Goal: Transaction & Acquisition: Purchase product/service

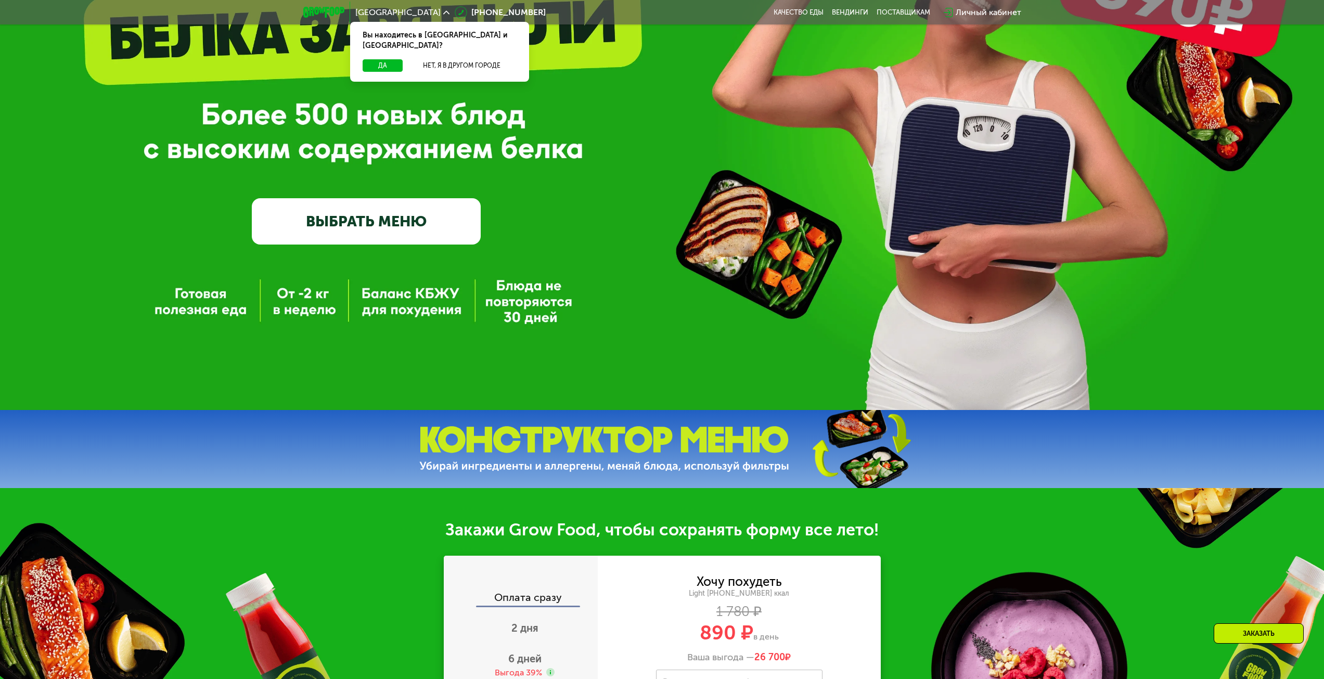
scroll to position [260, 0]
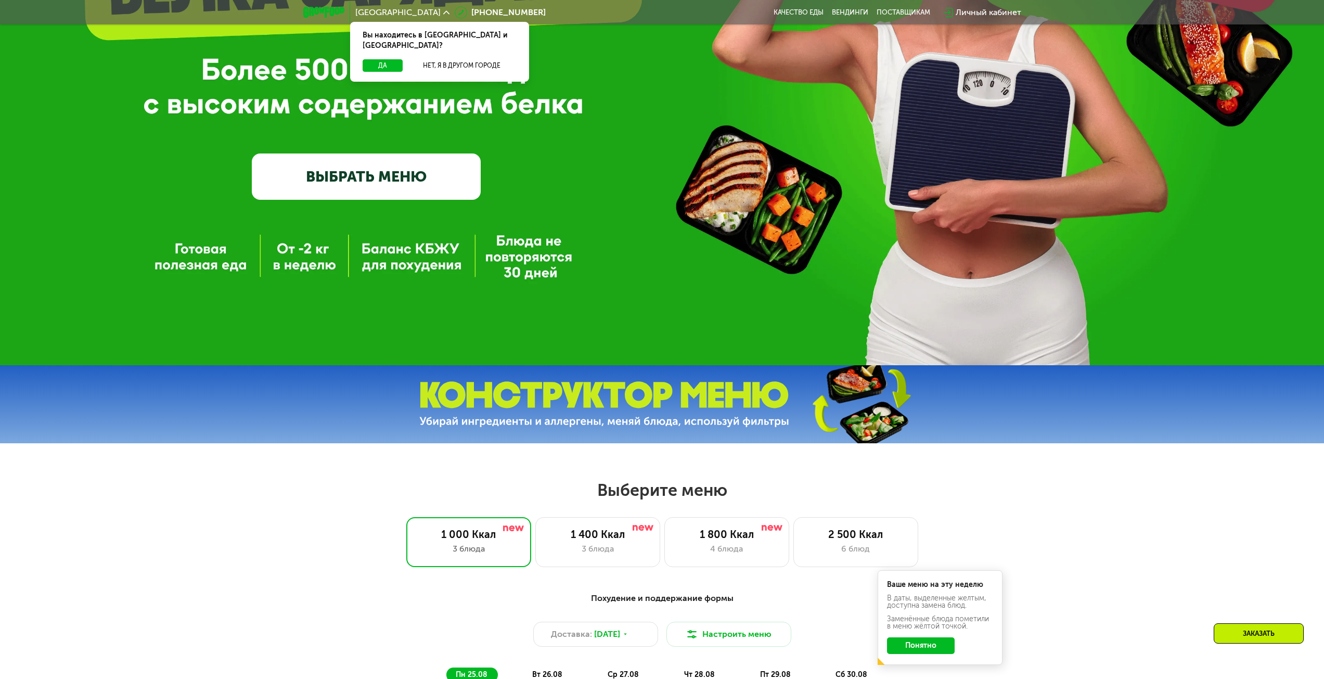
click at [383, 170] on link "ВЫБРАТЬ МЕНЮ" at bounding box center [366, 176] width 229 height 46
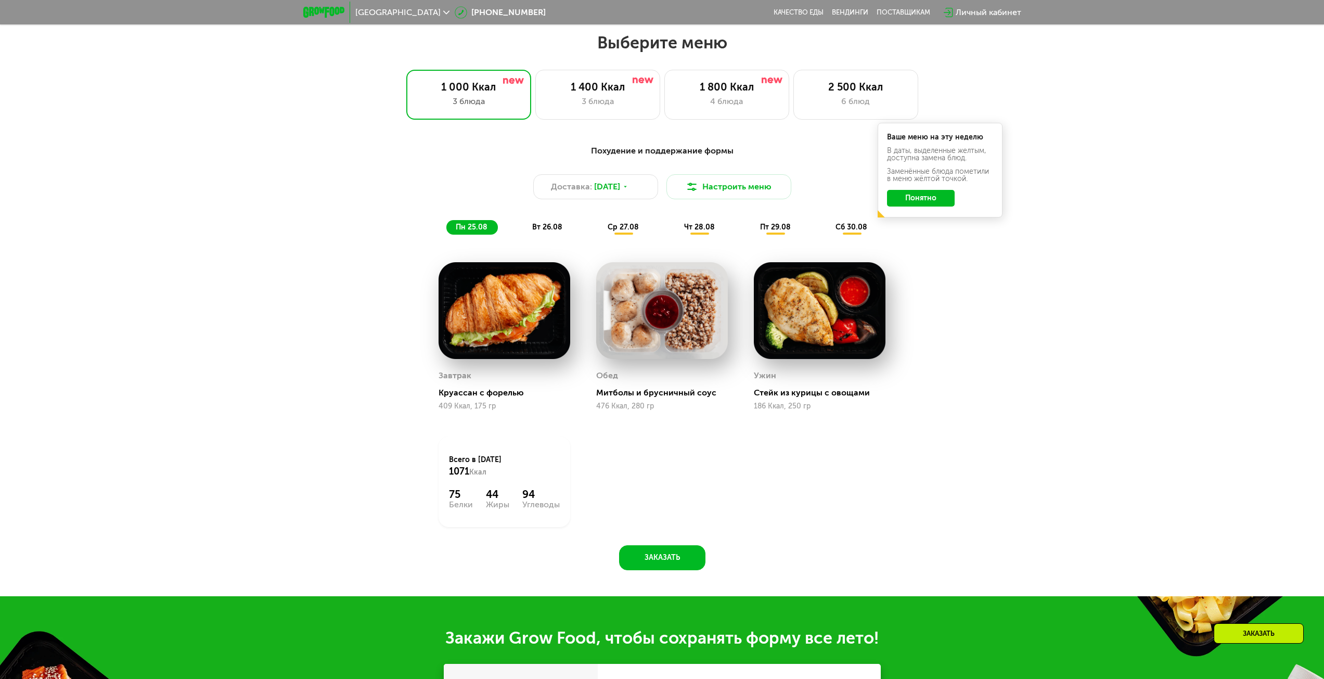
scroll to position [719, 0]
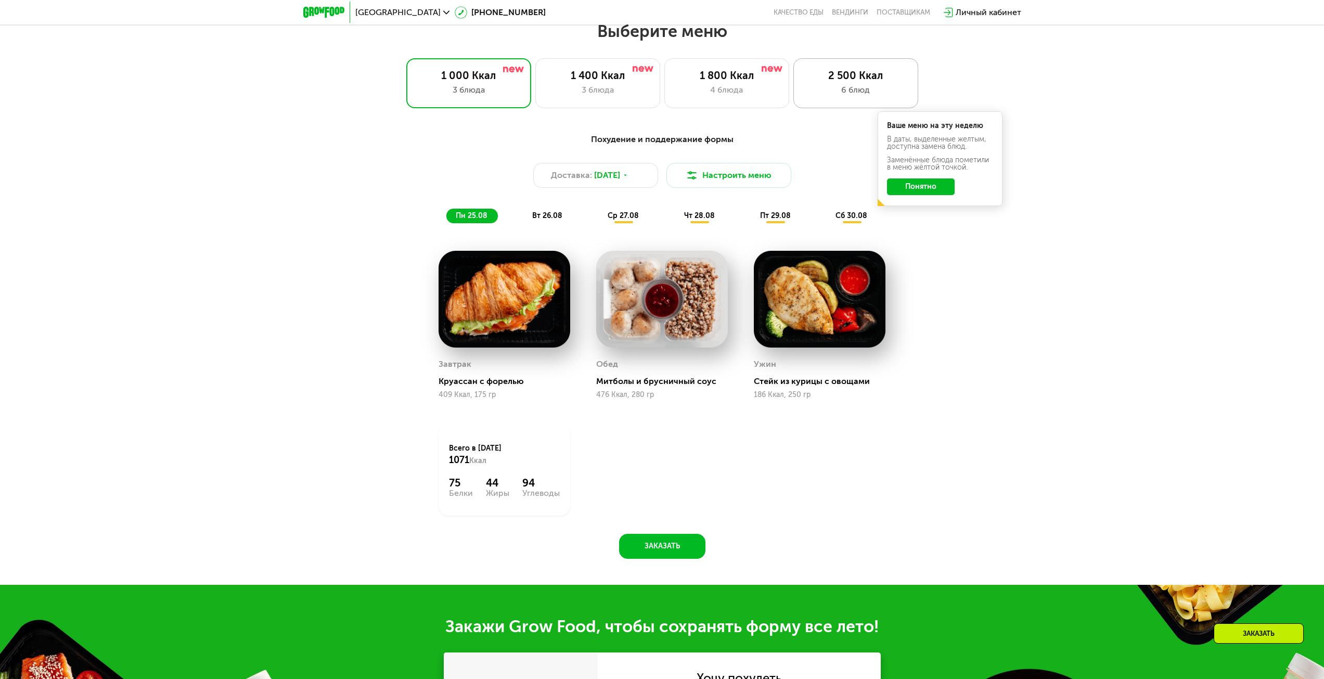
click at [813, 91] on div "6 блюд" at bounding box center [855, 90] width 103 height 12
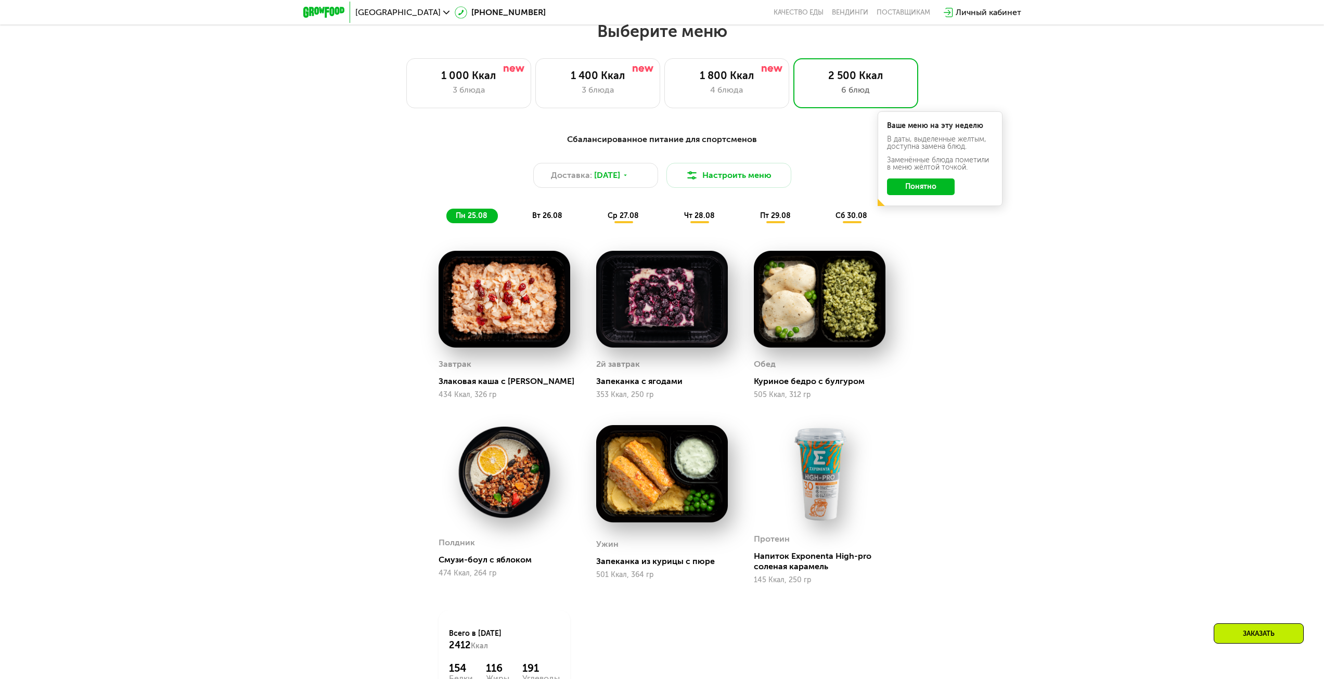
click at [918, 190] on button "Понятно" at bounding box center [921, 186] width 68 height 17
click at [729, 94] on div "4 блюда" at bounding box center [726, 90] width 103 height 12
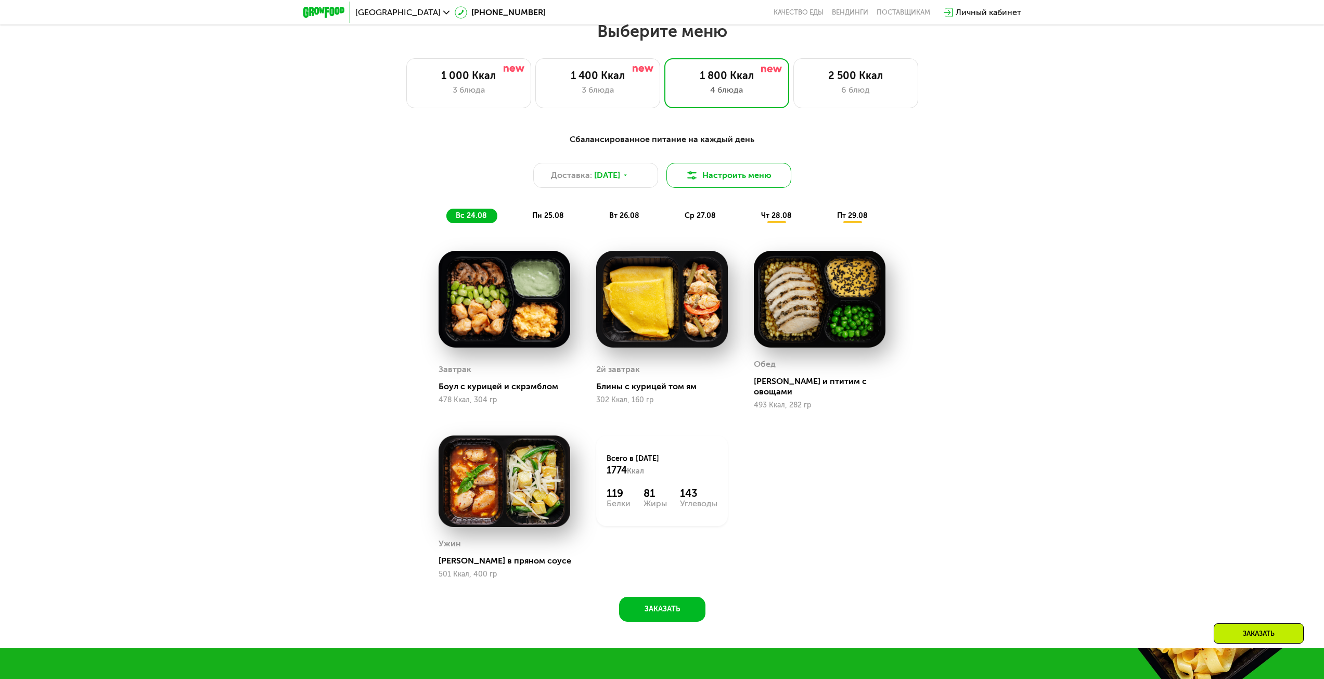
click at [697, 181] on img at bounding box center [691, 175] width 12 height 12
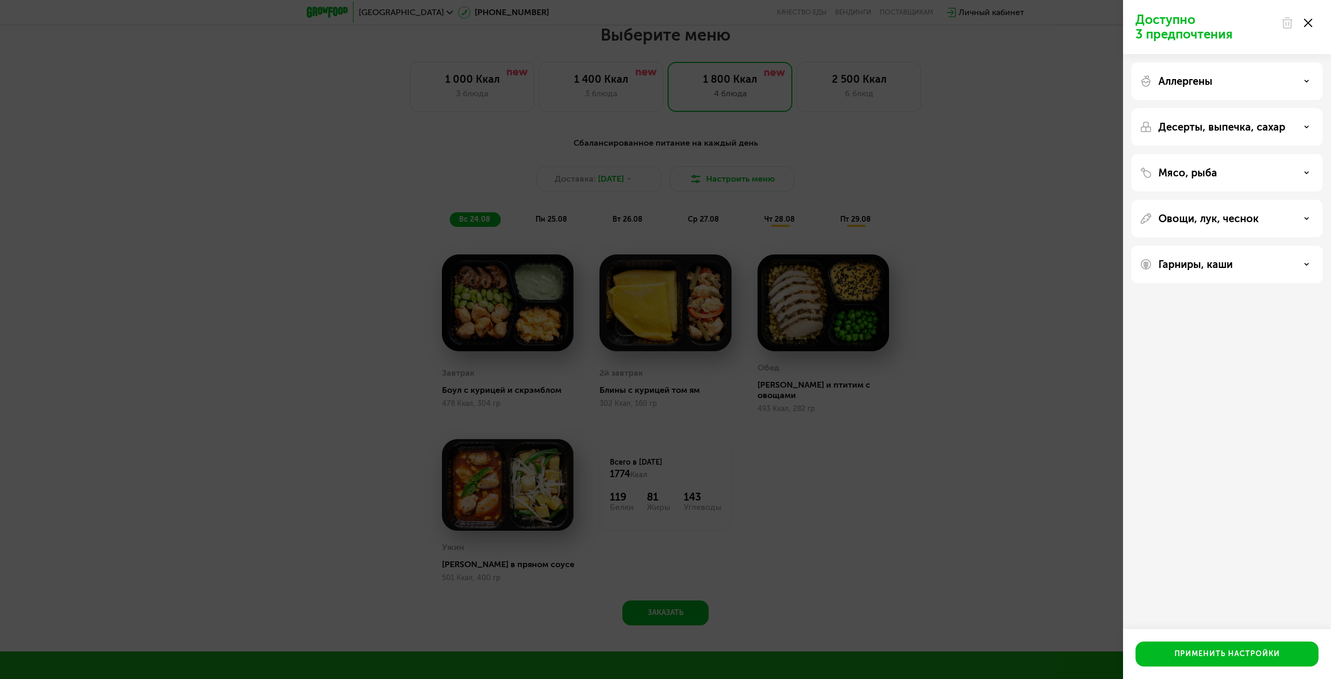
click at [1231, 78] on div "Аллергены" at bounding box center [1227, 81] width 175 height 12
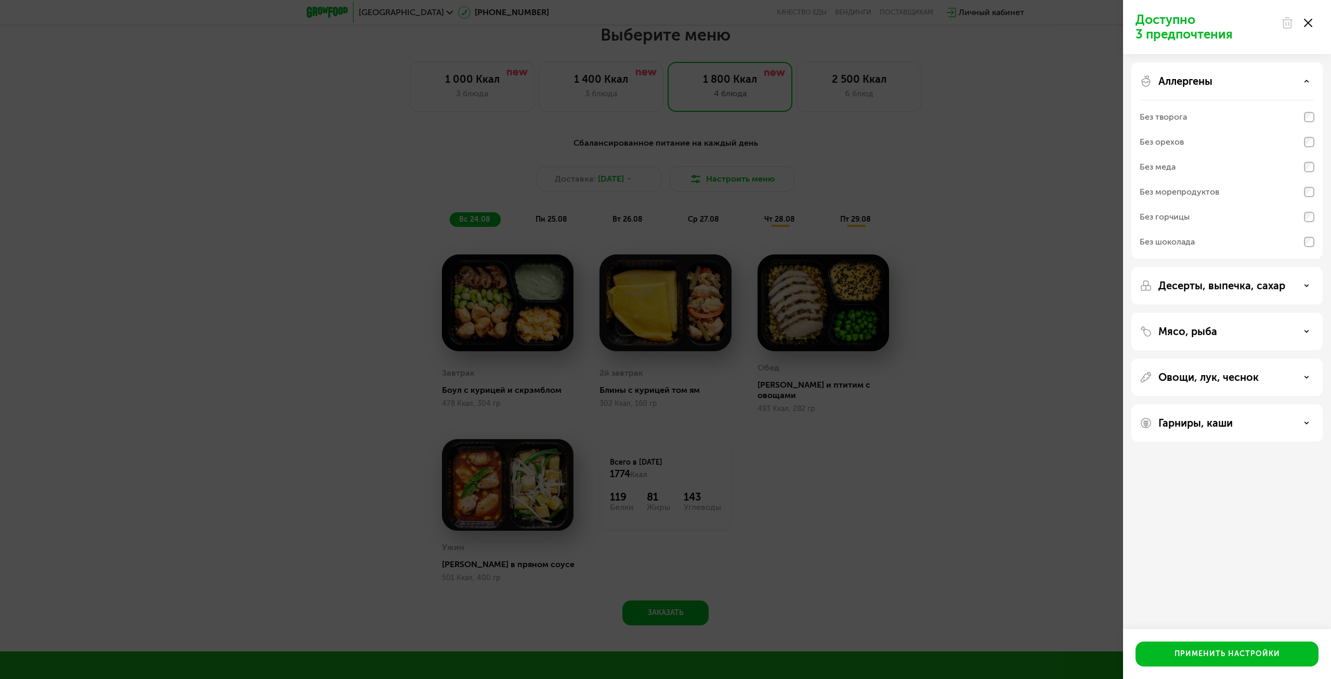
click at [1225, 81] on div "Аллергены" at bounding box center [1227, 81] width 175 height 12
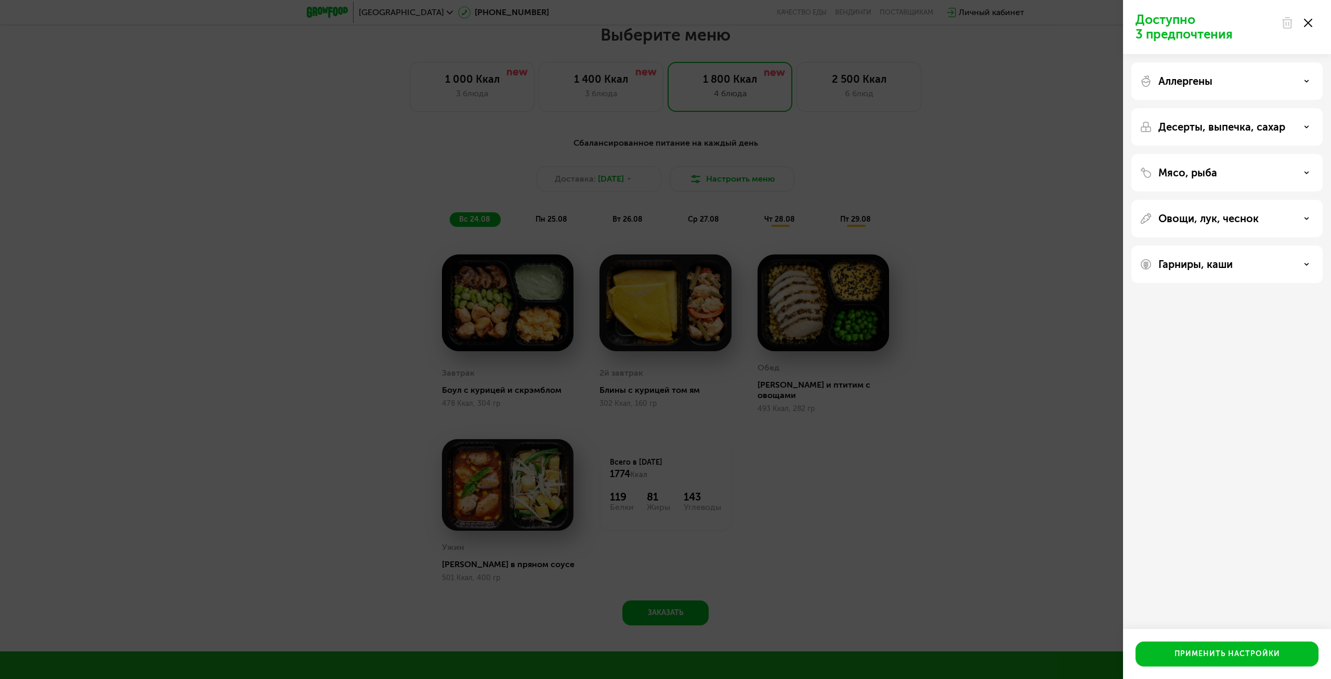
click at [1212, 128] on p "Десерты, выпечка, сахар" at bounding box center [1222, 127] width 127 height 12
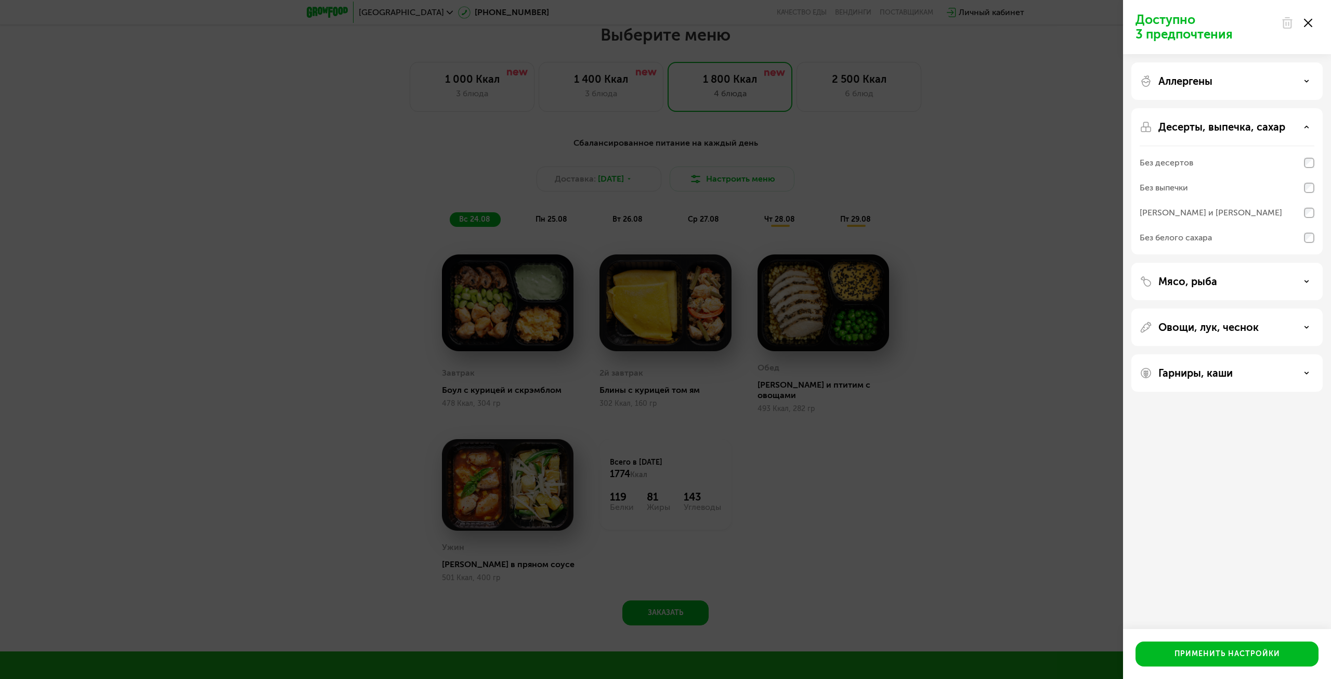
click at [1212, 128] on p "Десерты, выпечка, сахар" at bounding box center [1222, 127] width 127 height 12
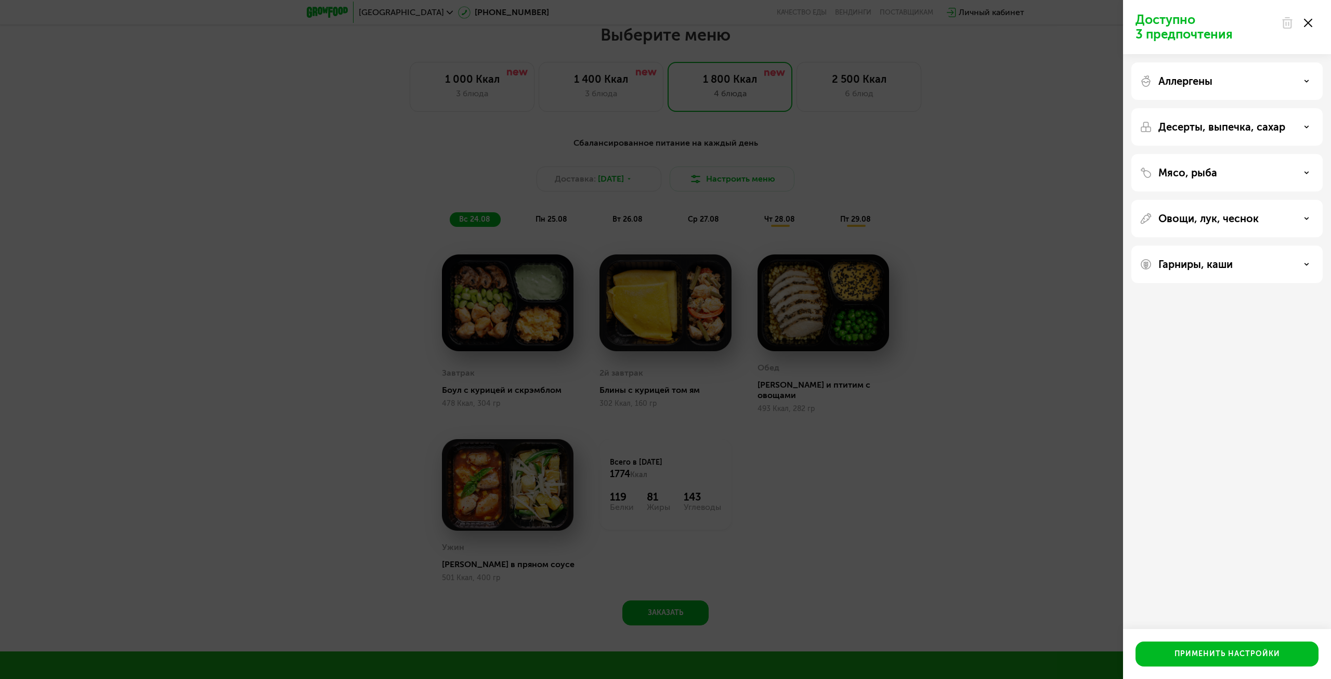
click at [1207, 176] on p "Мясо, рыба" at bounding box center [1188, 172] width 59 height 12
click at [1205, 175] on p "Мясо, рыба" at bounding box center [1188, 172] width 59 height 12
click at [1197, 216] on p "Овощи, лук, чеснок" at bounding box center [1209, 218] width 100 height 12
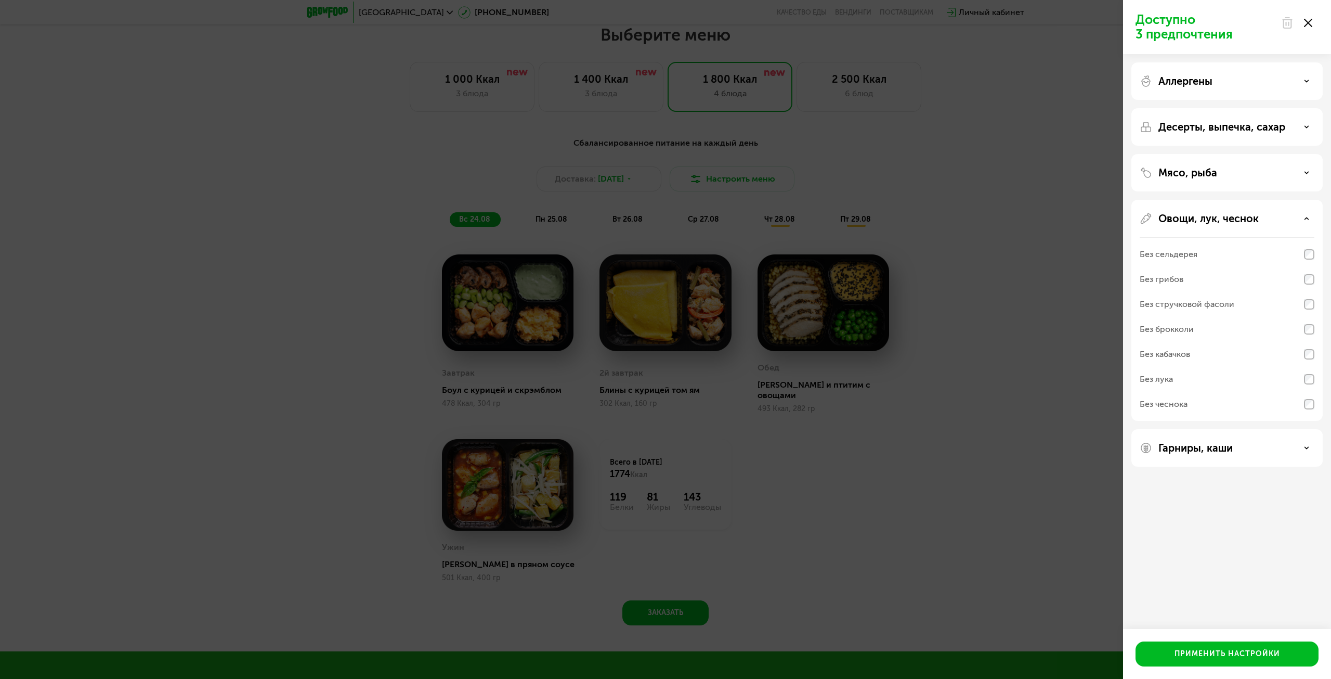
click at [1197, 216] on p "Овощи, лук, чеснок" at bounding box center [1209, 218] width 100 height 12
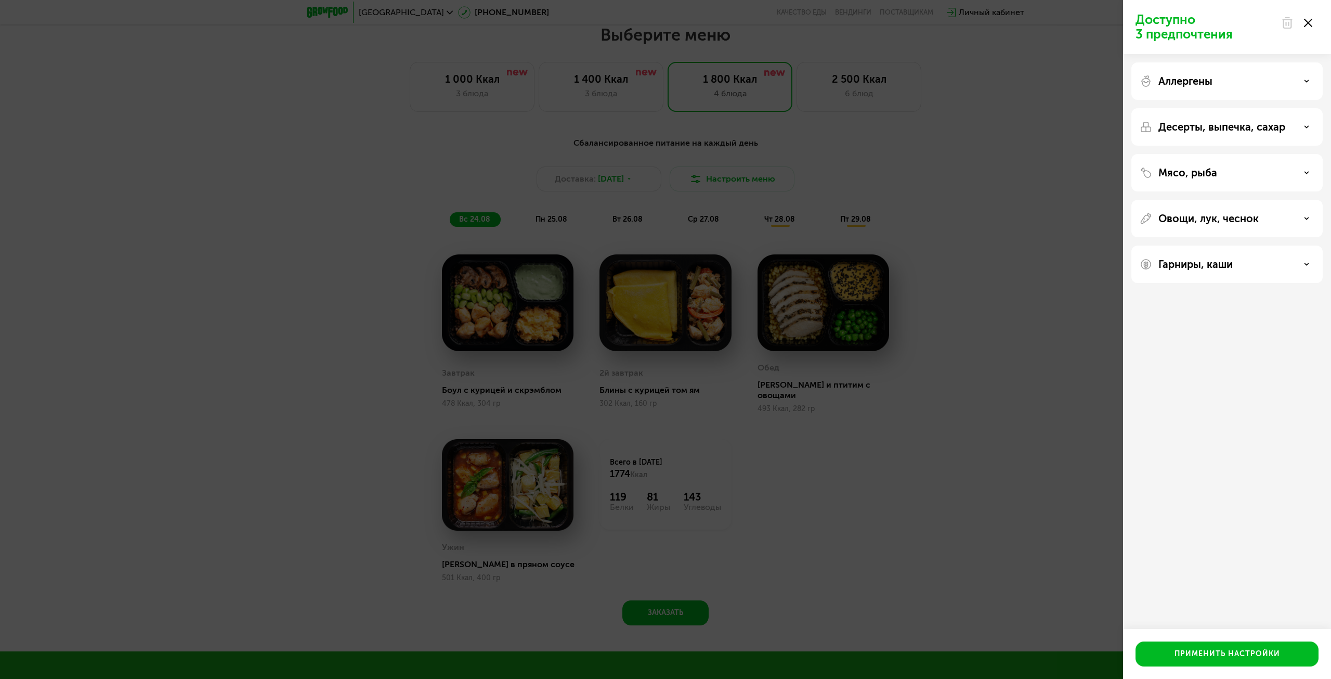
click at [1180, 278] on div "Гарниры, каши" at bounding box center [1227, 263] width 191 height 37
click at [1179, 275] on div "Гарниры, каши" at bounding box center [1227, 263] width 191 height 37
click at [1177, 267] on p "Гарниры, каши" at bounding box center [1196, 264] width 74 height 12
click at [1191, 401] on div "Без молочных каш" at bounding box center [1176, 400] width 73 height 12
click at [1201, 177] on p "Мясо, рыба" at bounding box center [1188, 172] width 59 height 12
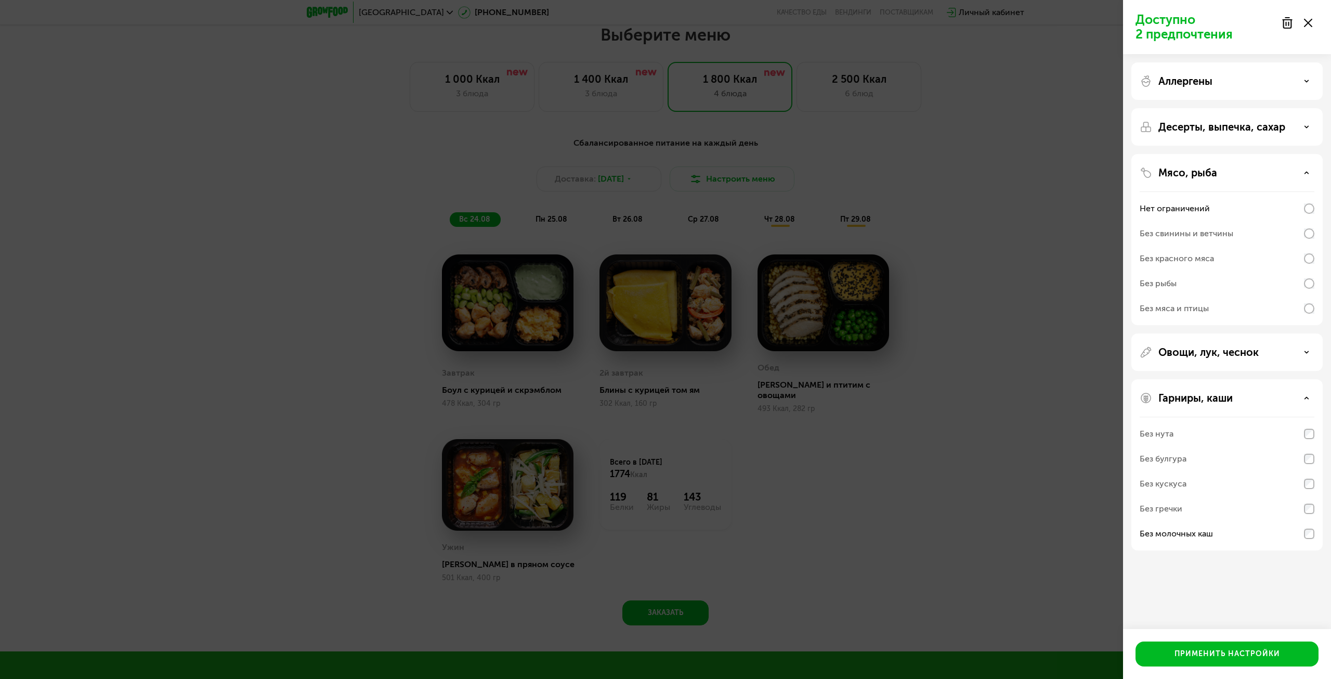
click at [1199, 237] on div "Без свинины и ветчины" at bounding box center [1187, 233] width 94 height 12
click at [1189, 154] on div "Десерты, выпечка, сахар" at bounding box center [1227, 239] width 191 height 171
click at [1188, 128] on p "Десерты, выпечка, сахар" at bounding box center [1222, 127] width 127 height 12
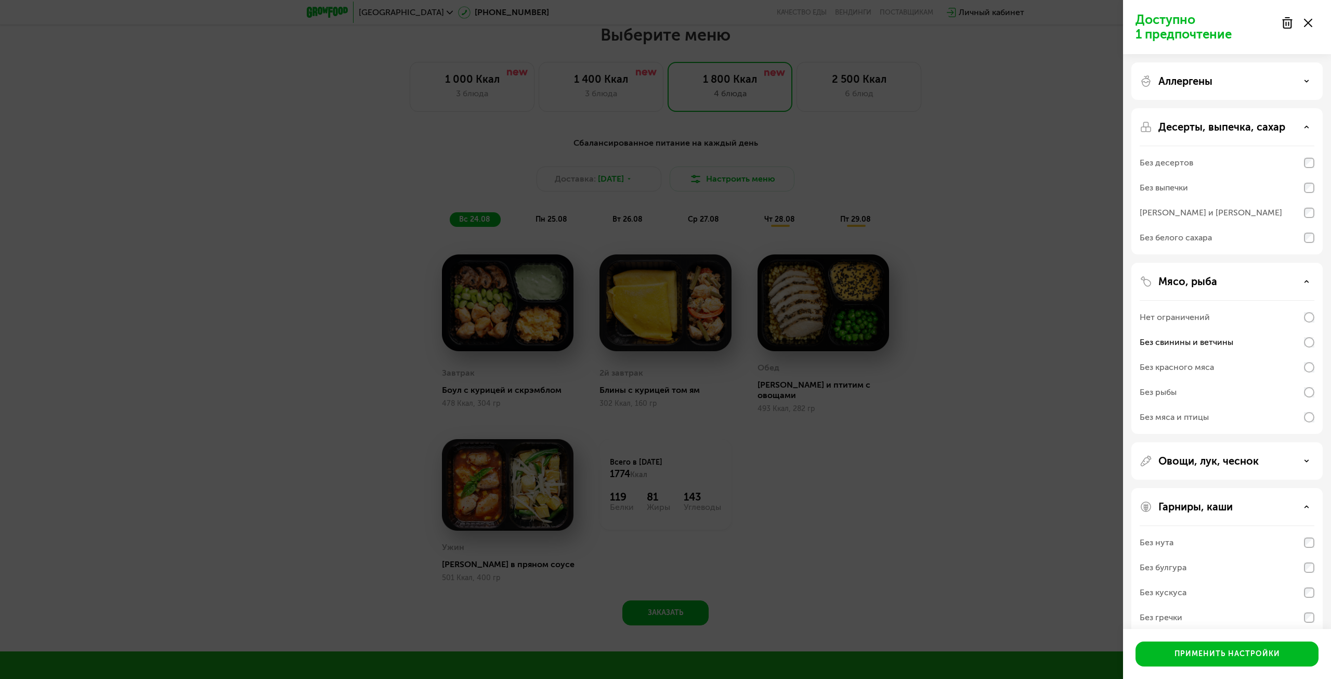
click at [1183, 77] on p "Аллергены" at bounding box center [1186, 81] width 54 height 12
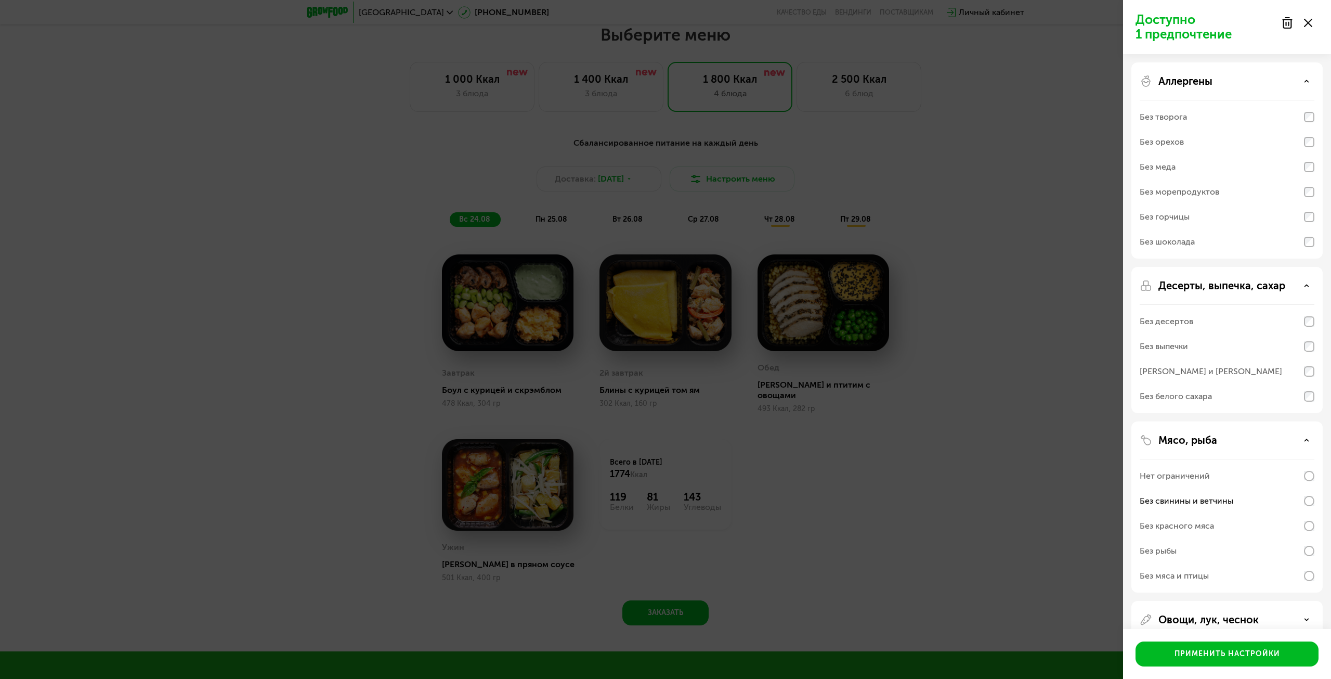
click at [1089, 174] on div "Доступно 1 предпочтение Аллергены Без творога Без орехов Без меда Без морепроду…" at bounding box center [665, 339] width 1331 height 679
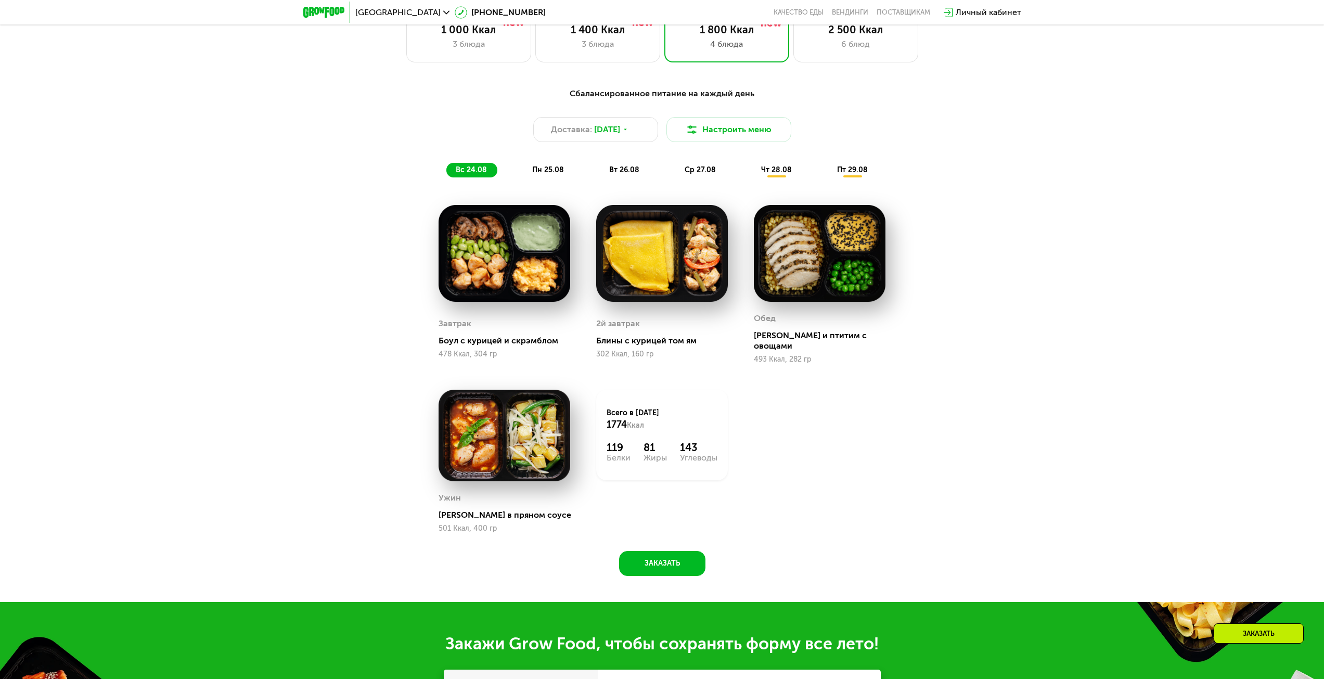
scroll to position [771, 0]
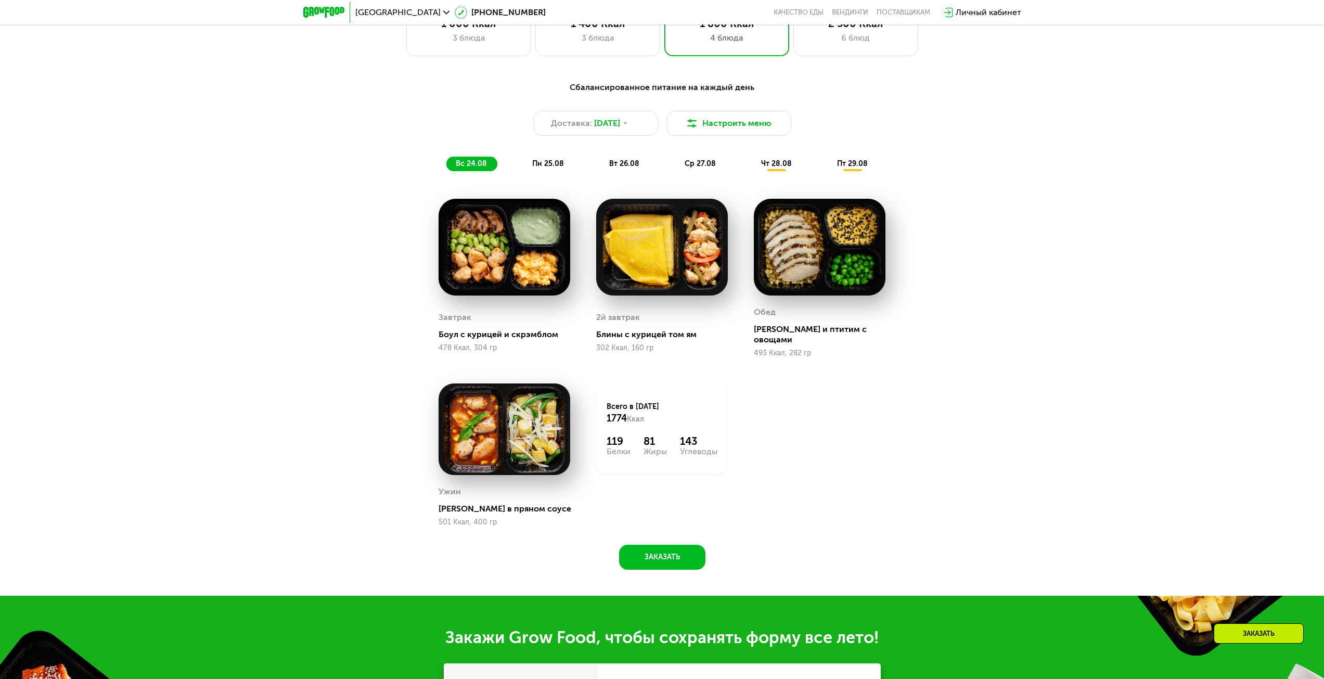
click at [600, 171] on div "пн 25.08" at bounding box center [625, 164] width 50 height 15
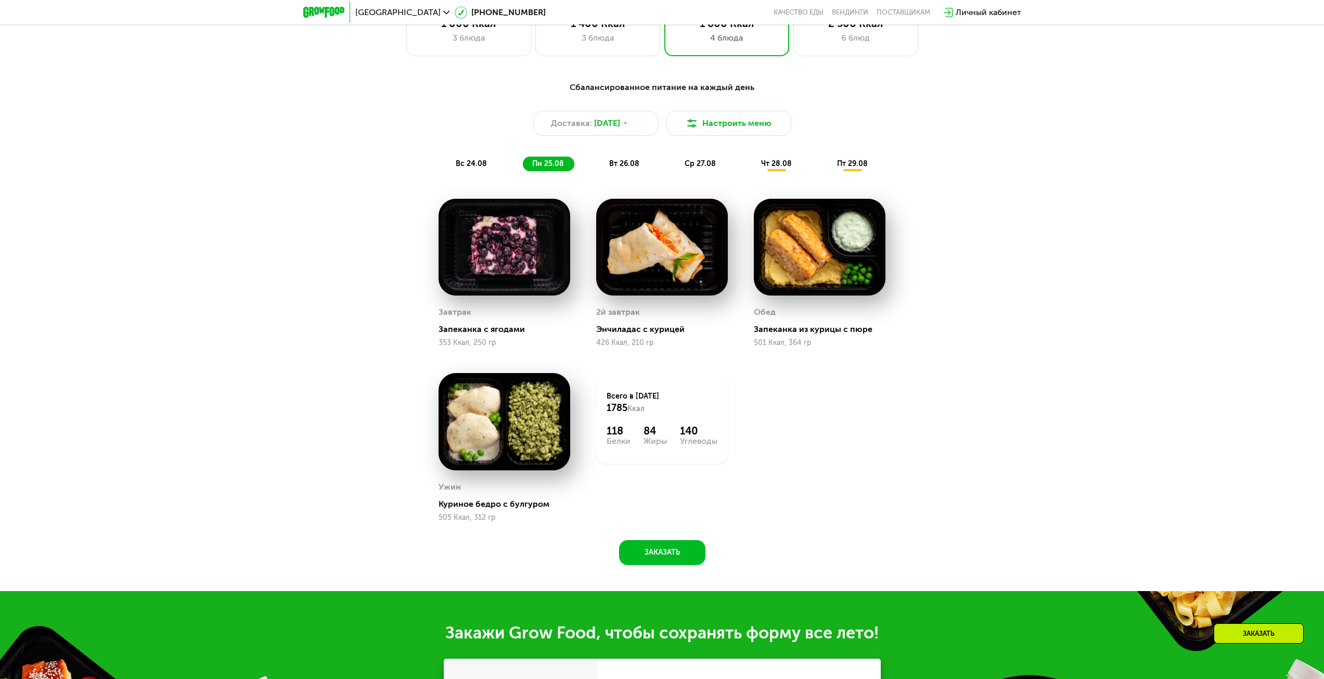
click at [474, 168] on span "вс 24.08" at bounding box center [471, 163] width 31 height 9
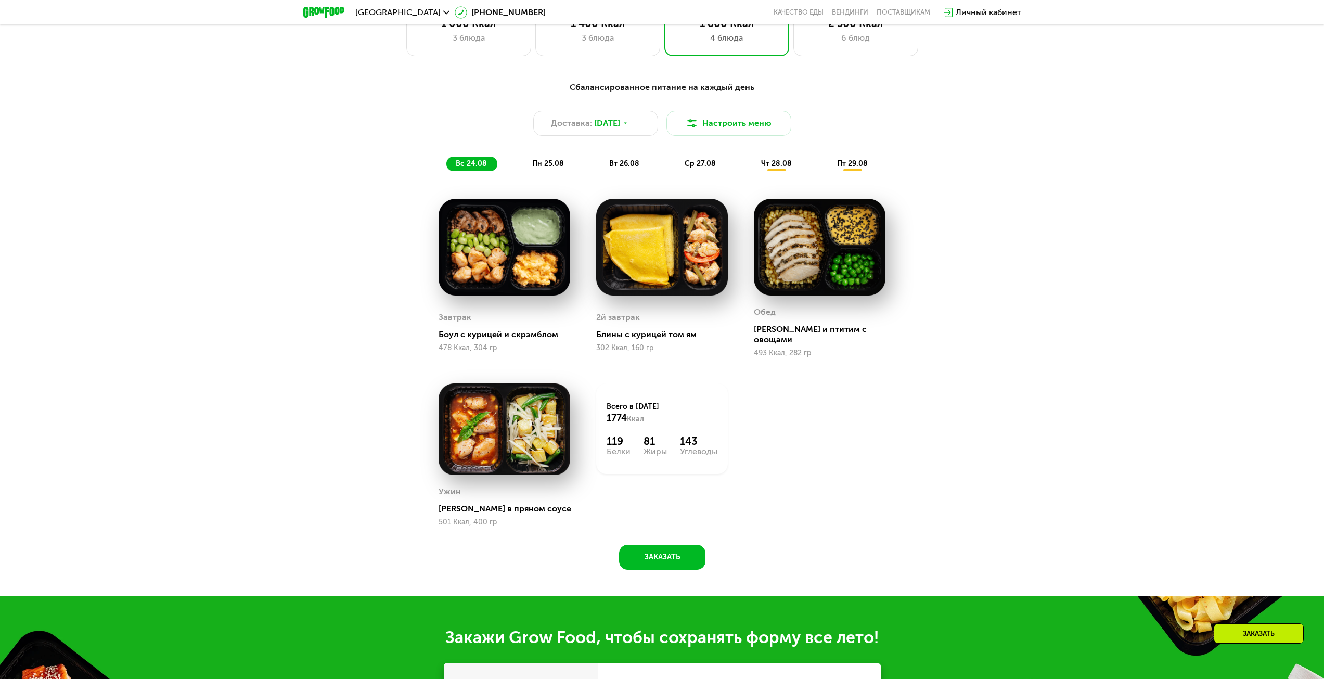
click at [555, 163] on span "пн 25.08" at bounding box center [548, 163] width 32 height 9
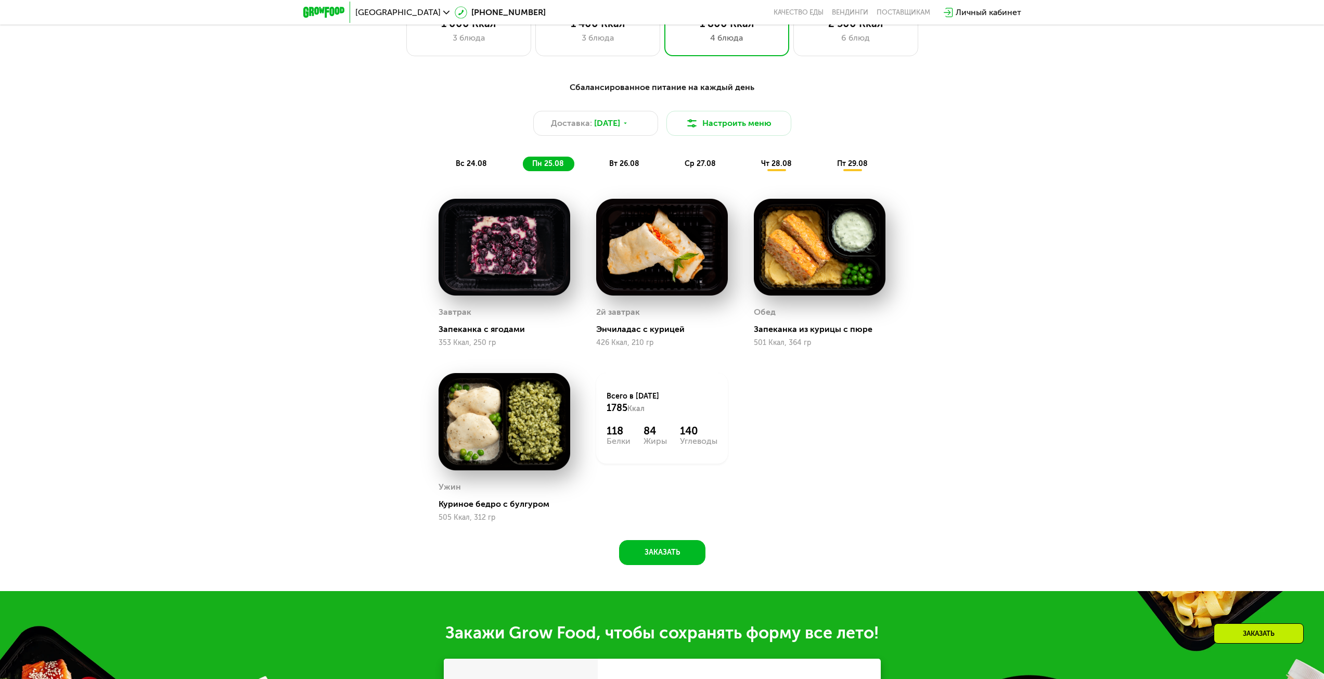
click at [631, 163] on span "вт 26.08" at bounding box center [624, 163] width 30 height 9
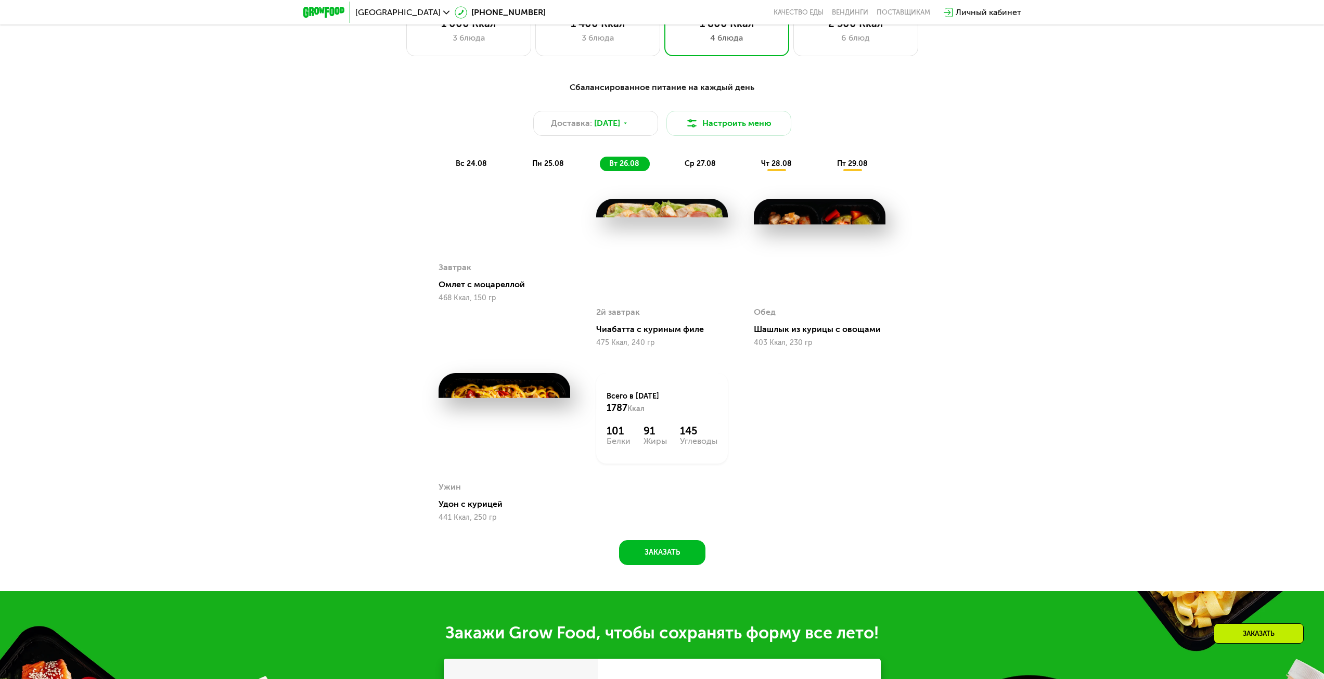
click at [691, 168] on span "ср 27.08" at bounding box center [699, 163] width 31 height 9
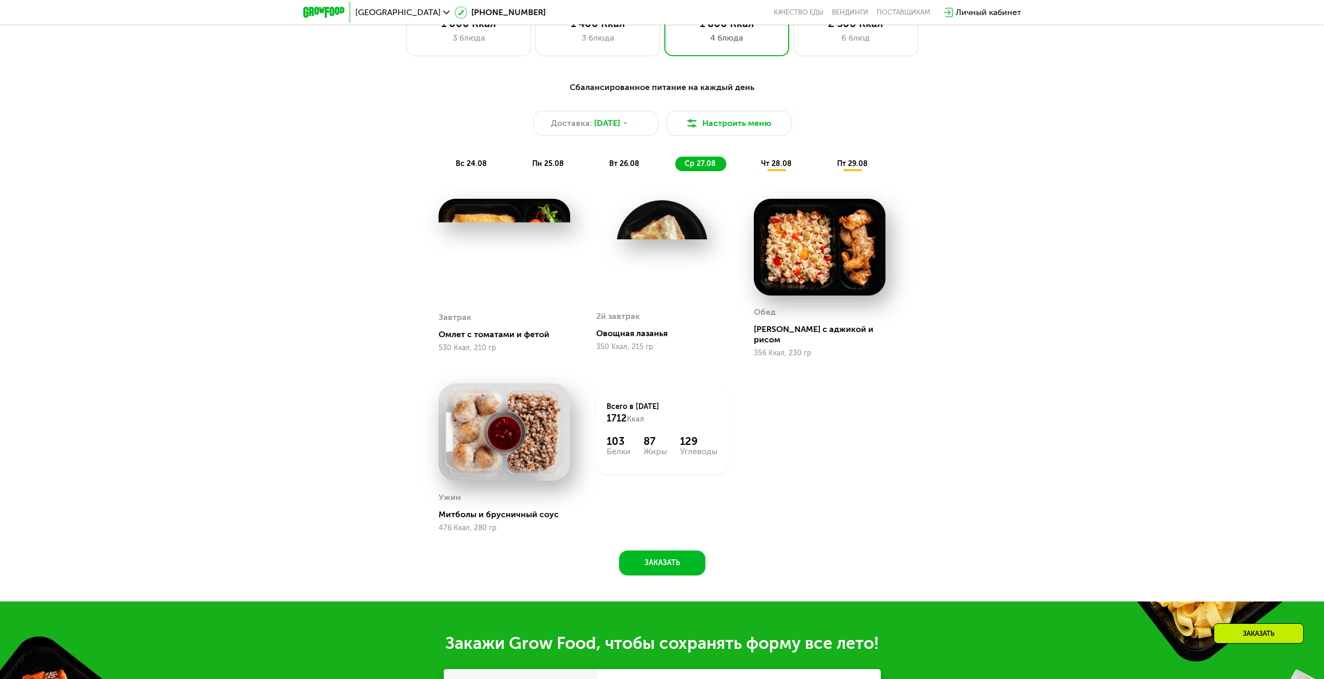
click at [767, 175] on div "Сбалансированное питание на каждый день Доставка: [DATE] Настроить меню вс 24.0…" at bounding box center [662, 126] width 628 height 102
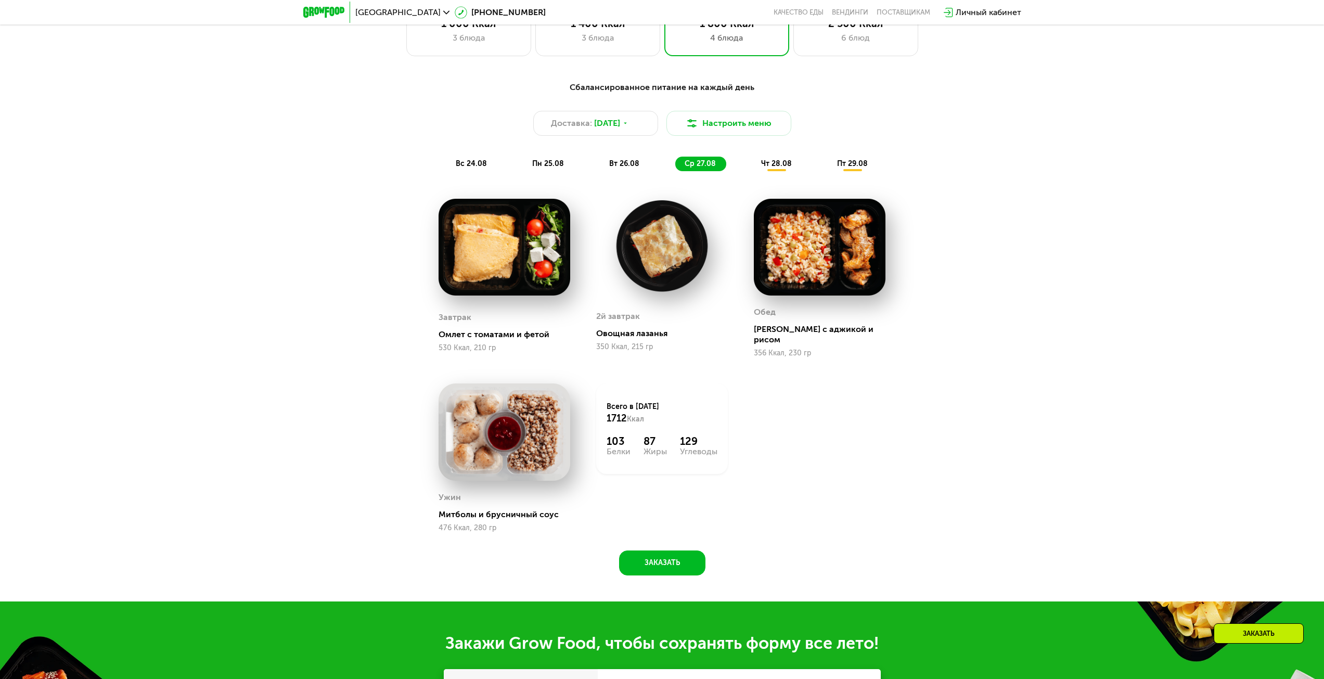
click at [769, 168] on span "чт 28.08" at bounding box center [776, 163] width 31 height 9
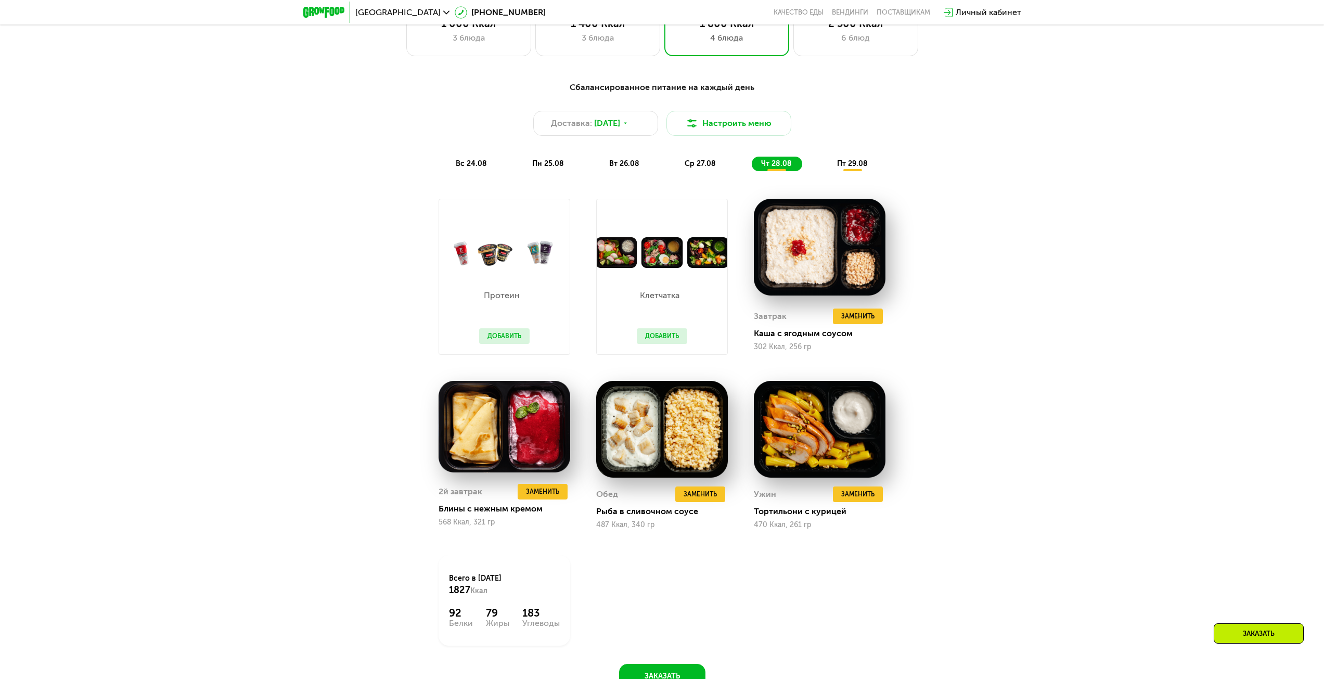
click at [842, 171] on div "пт 29.08" at bounding box center [852, 164] width 50 height 15
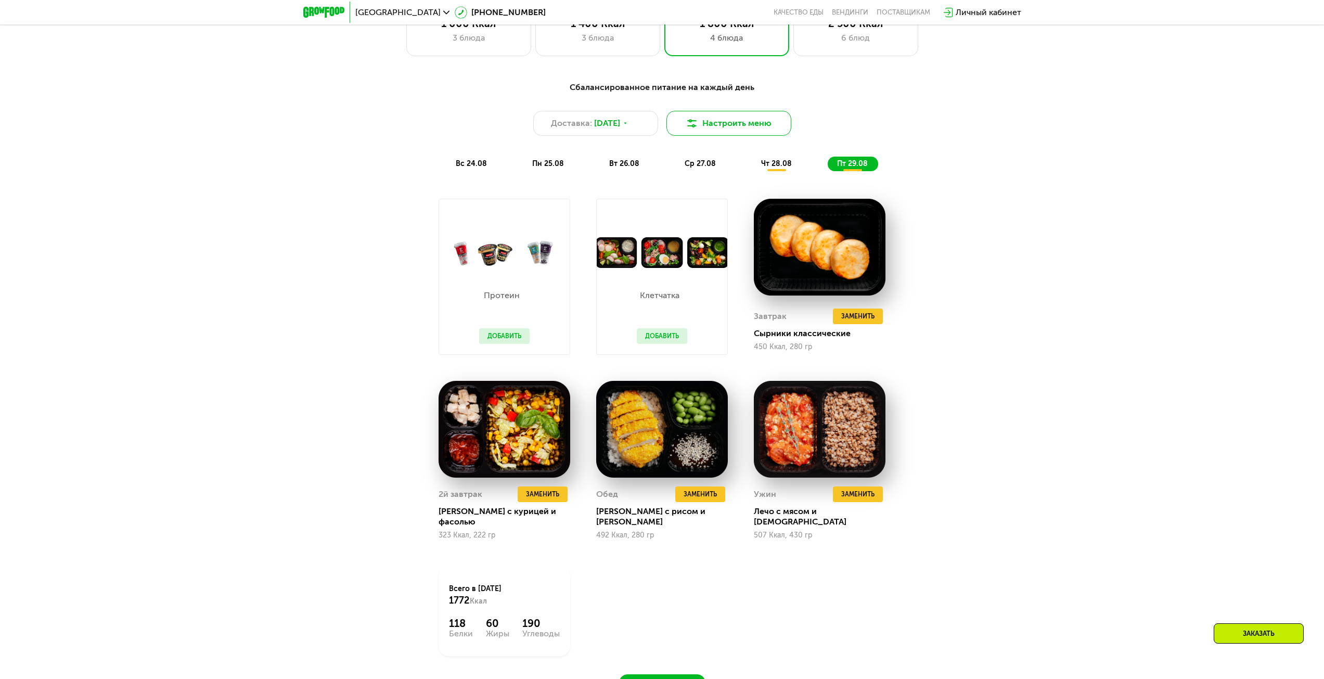
click at [735, 131] on button "Настроить меню" at bounding box center [728, 123] width 125 height 25
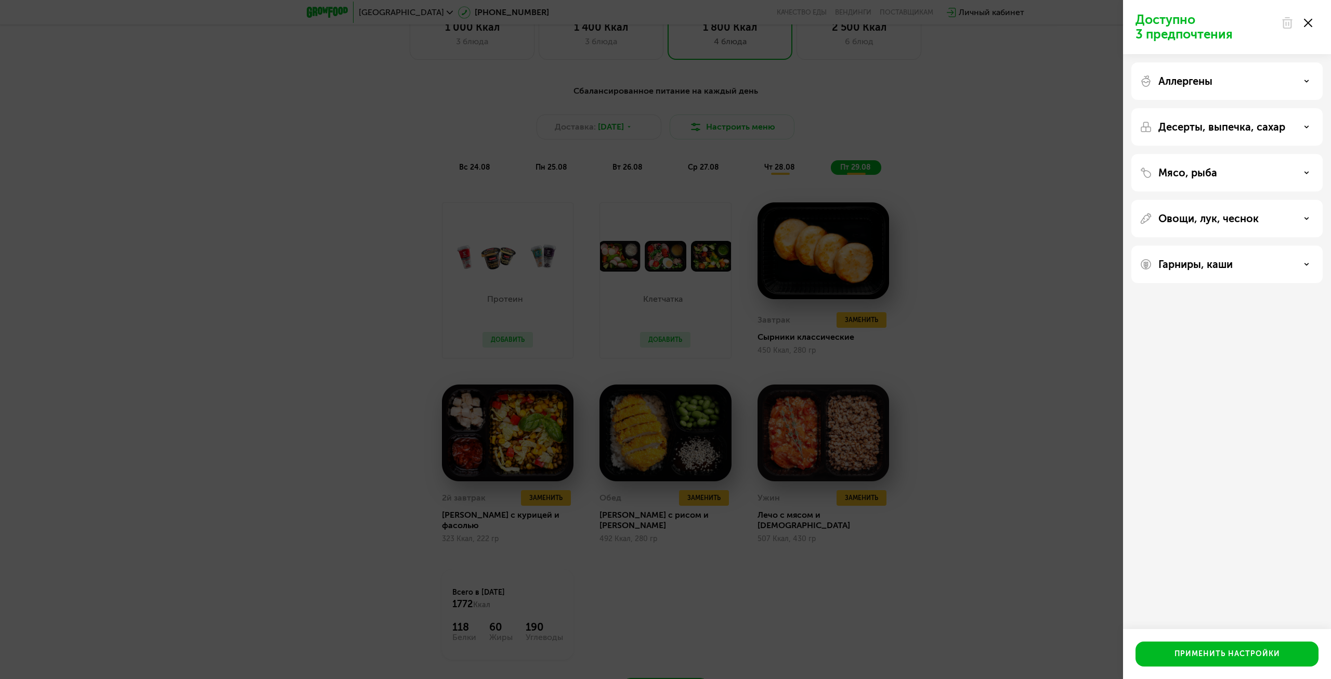
click at [1195, 154] on div "Десерты, выпечка, сахар" at bounding box center [1227, 172] width 191 height 37
click at [1182, 108] on div "Аллергены" at bounding box center [1227, 126] width 191 height 37
click at [1179, 82] on p "Аллергены" at bounding box center [1186, 81] width 54 height 12
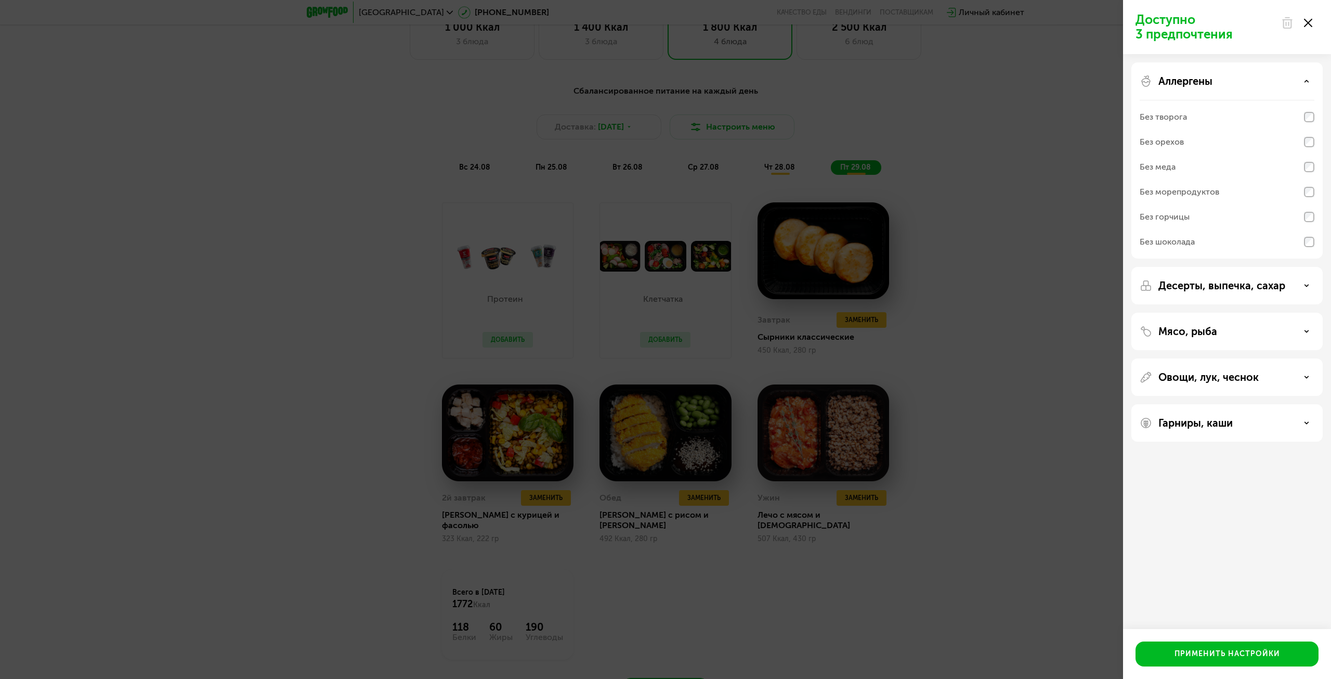
click at [1282, 77] on div "Аллергены" at bounding box center [1227, 81] width 175 height 12
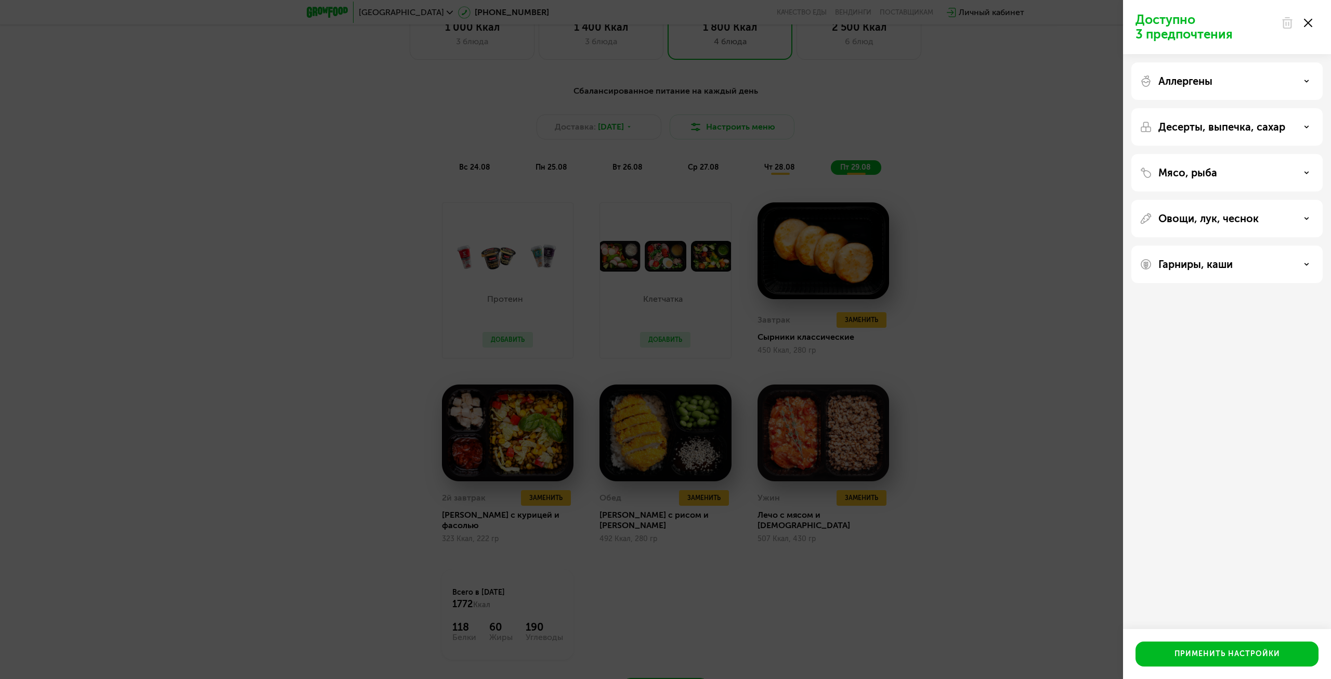
click at [1212, 168] on p "Мясо, рыба" at bounding box center [1188, 172] width 59 height 12
click at [1208, 246] on div "Без свинины и ветчины" at bounding box center [1227, 258] width 175 height 25
click at [1214, 403] on p "Гарниры, каши" at bounding box center [1196, 398] width 74 height 12
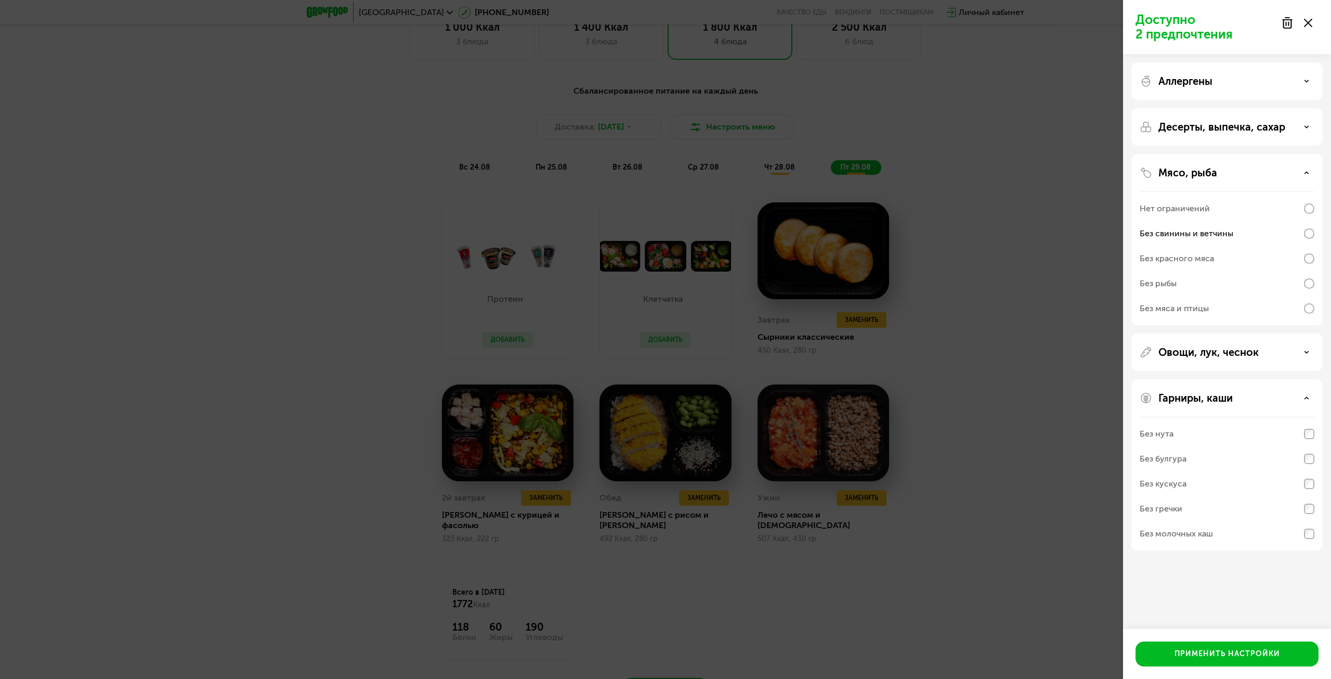
click at [1182, 544] on div "Без молочных каш" at bounding box center [1227, 533] width 175 height 25
click at [1213, 647] on button "Применить настройки" at bounding box center [1227, 653] width 183 height 25
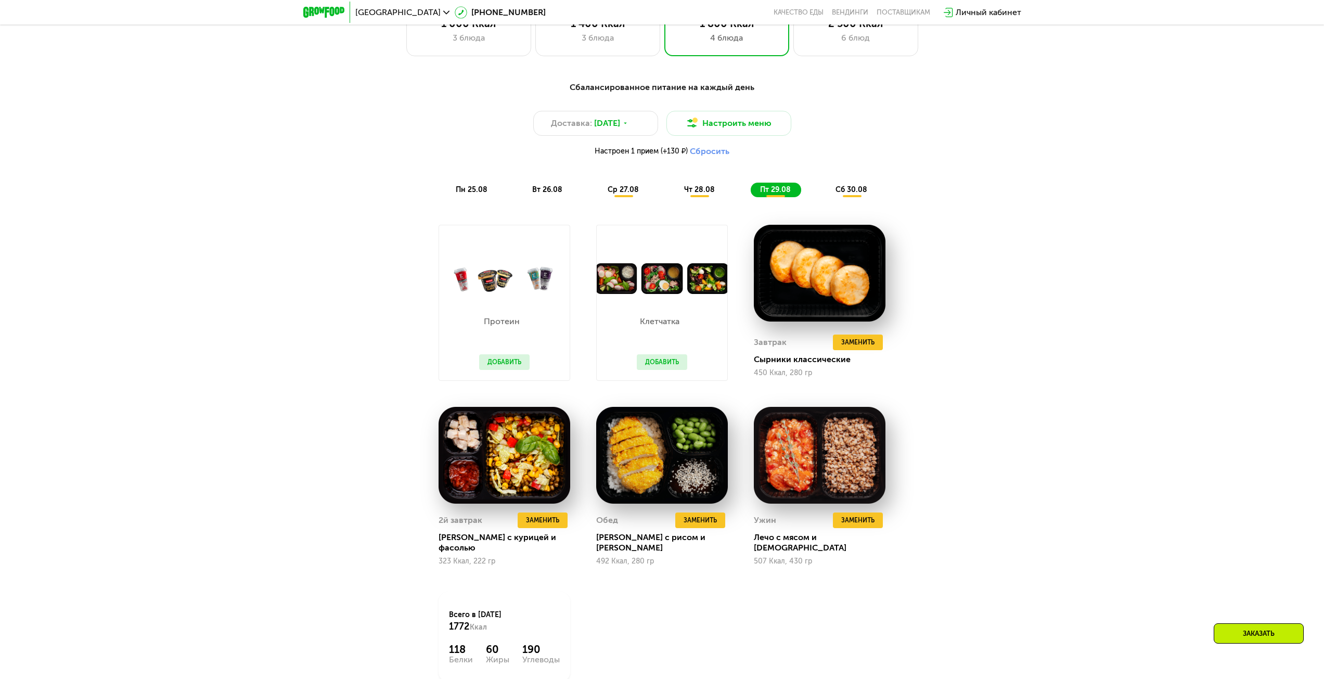
click at [470, 194] on span "пн 25.08" at bounding box center [472, 189] width 32 height 9
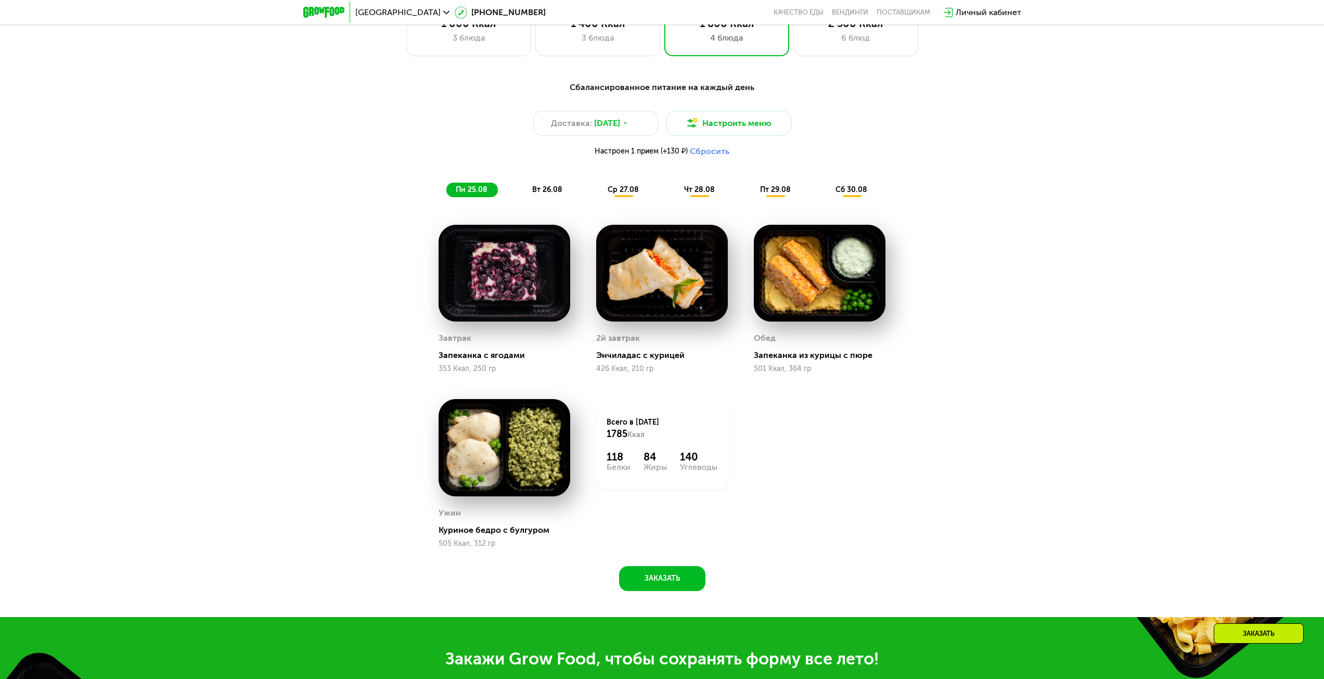
click at [542, 193] on span "вт 26.08" at bounding box center [547, 189] width 30 height 9
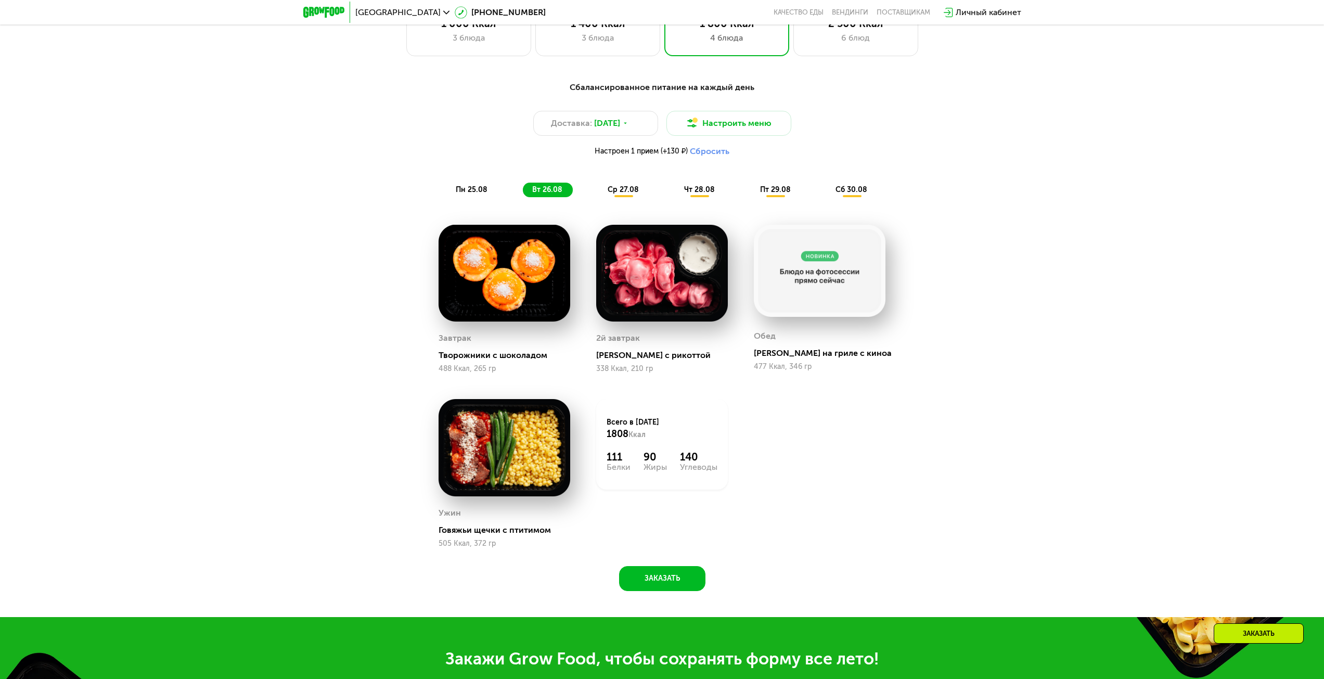
click at [834, 263] on img at bounding box center [820, 271] width 132 height 92
click at [634, 194] on span "ср 27.08" at bounding box center [622, 189] width 31 height 9
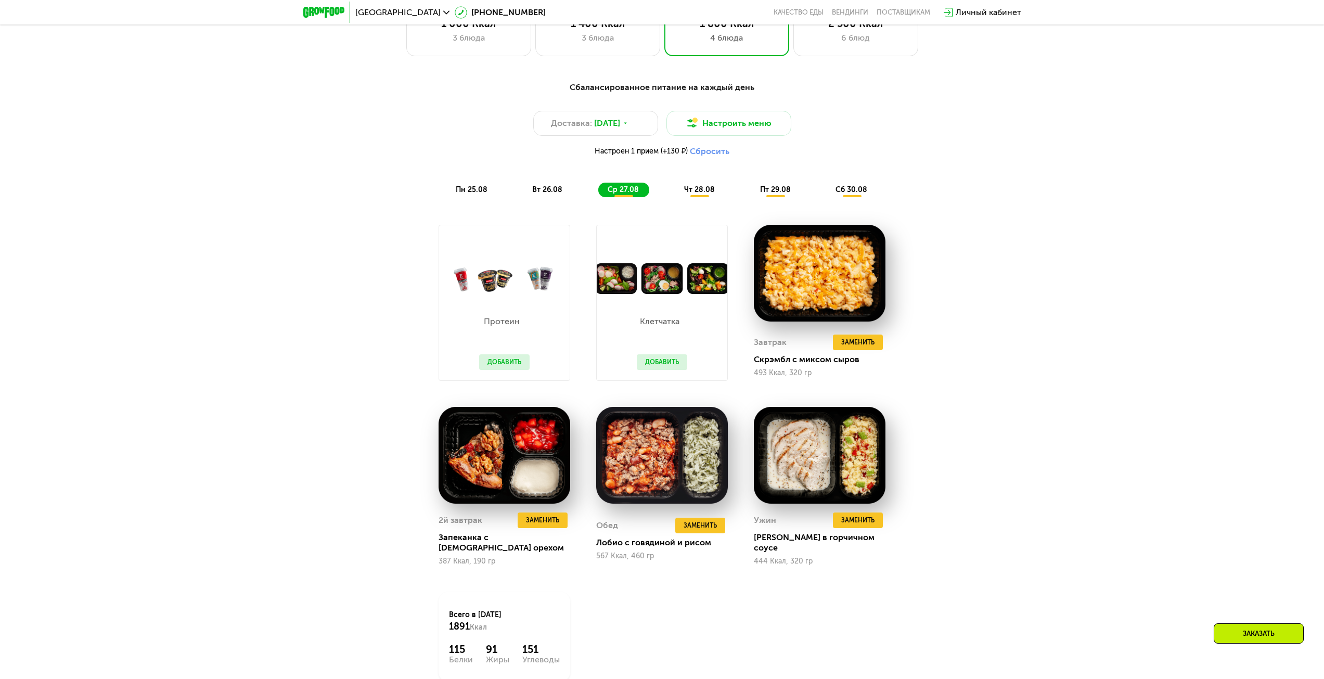
click at [738, 194] on div "пн 25.08 вт 26.08 ср 27.08 чт 28.08 пт 29.08 сб 30.08" at bounding box center [662, 190] width 432 height 15
click at [695, 194] on span "чт 28.08" at bounding box center [699, 189] width 31 height 9
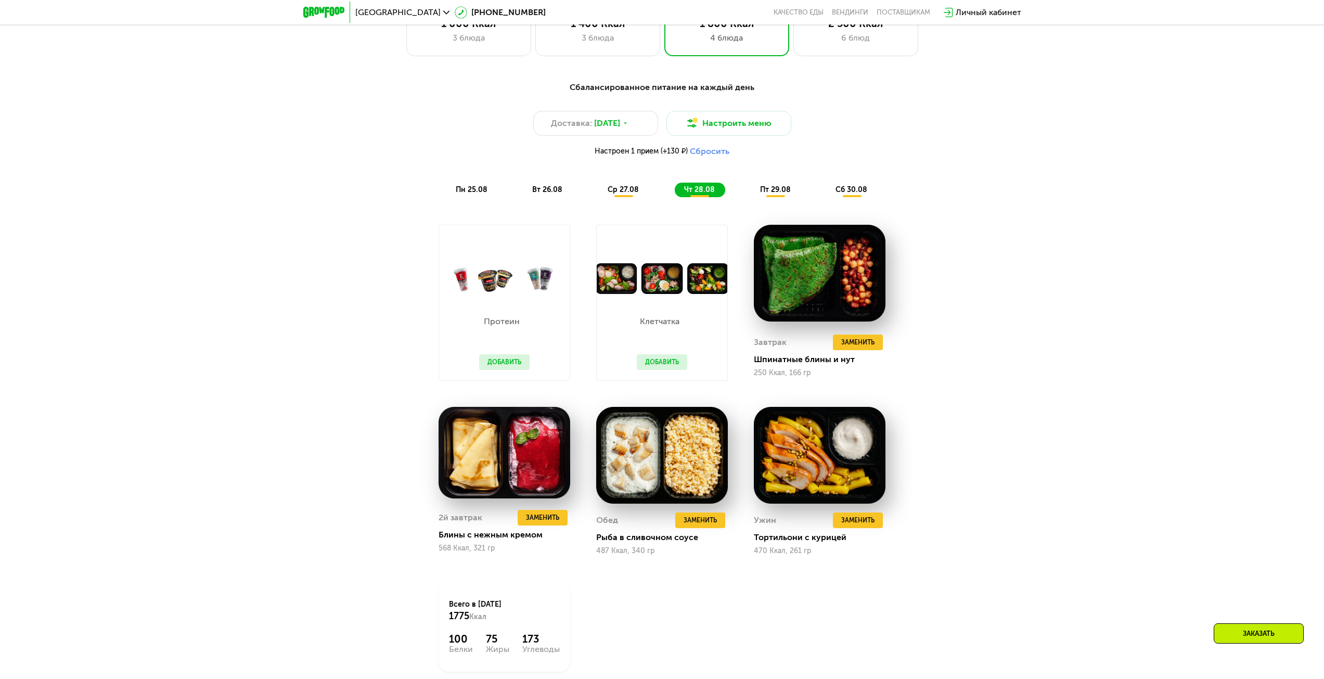
click at [772, 194] on span "пт 29.08" at bounding box center [775, 189] width 31 height 9
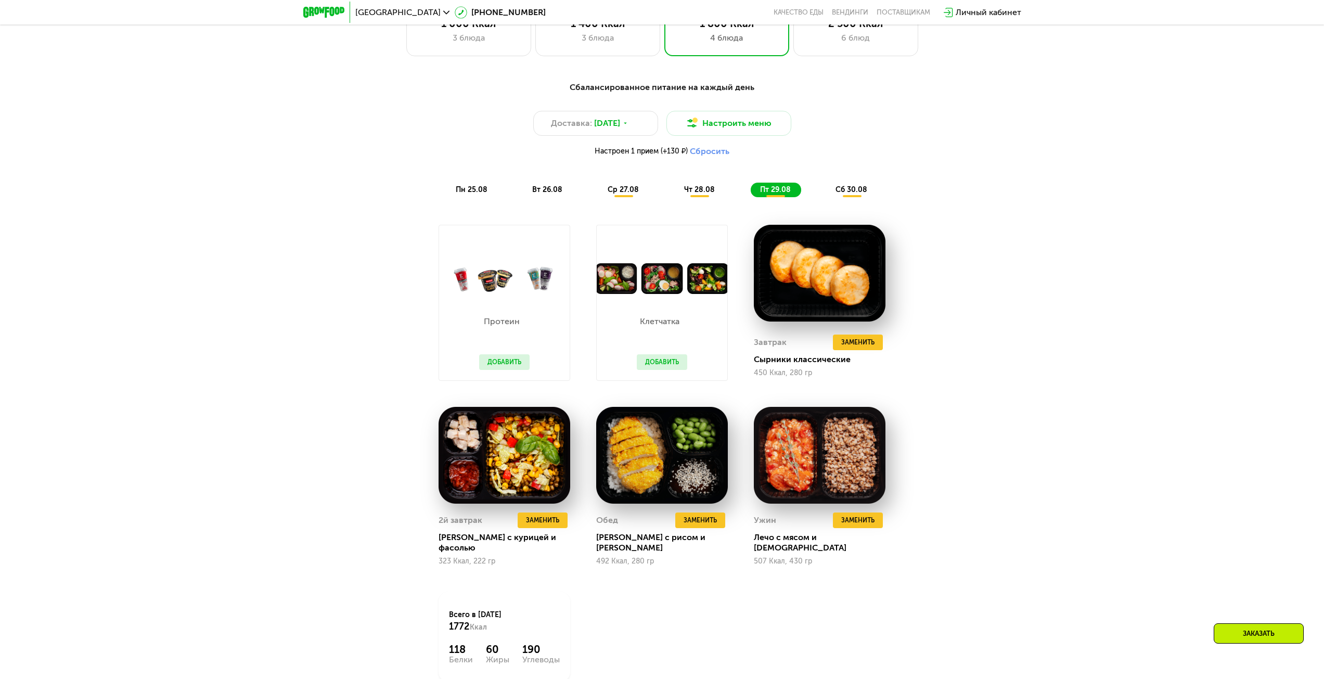
click at [852, 203] on div "Сбалансированное питание на каждый день Доставка: [DATE] Настроить меню Настрое…" at bounding box center [662, 139] width 628 height 128
click at [848, 194] on span "сб 30.08" at bounding box center [851, 189] width 32 height 9
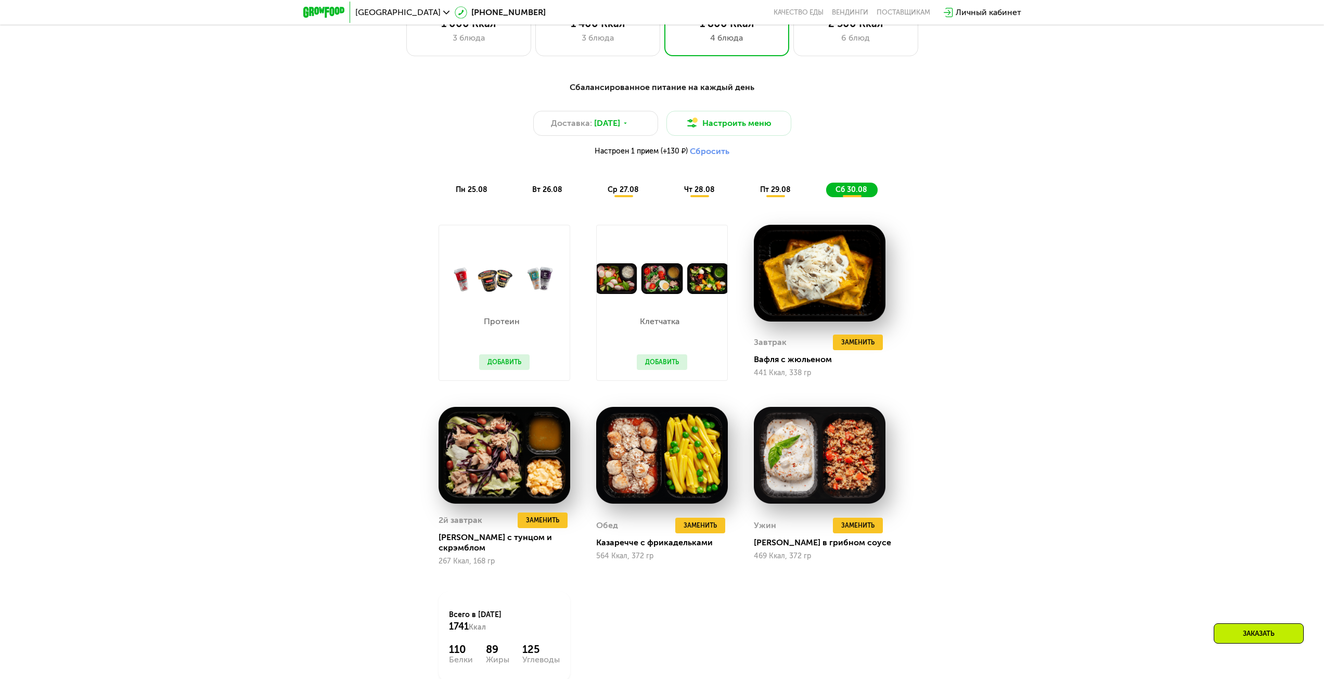
click at [616, 193] on span "ср 27.08" at bounding box center [622, 189] width 31 height 9
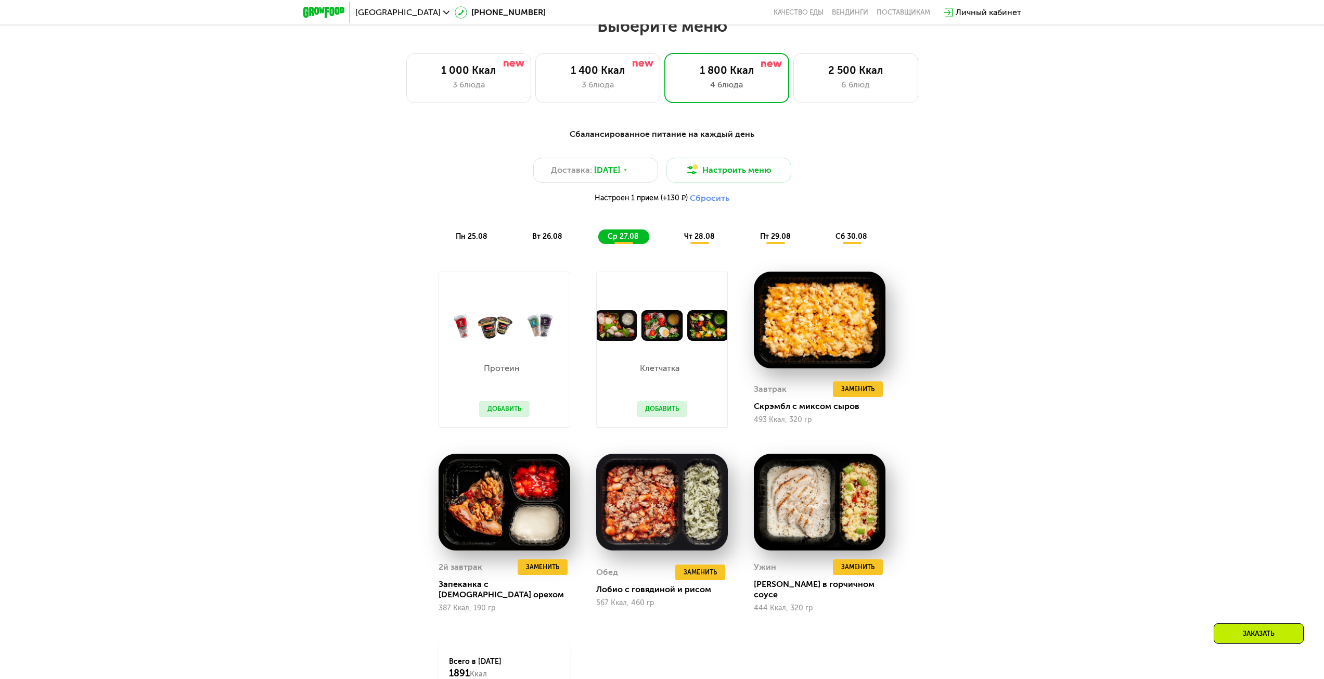
scroll to position [719, 0]
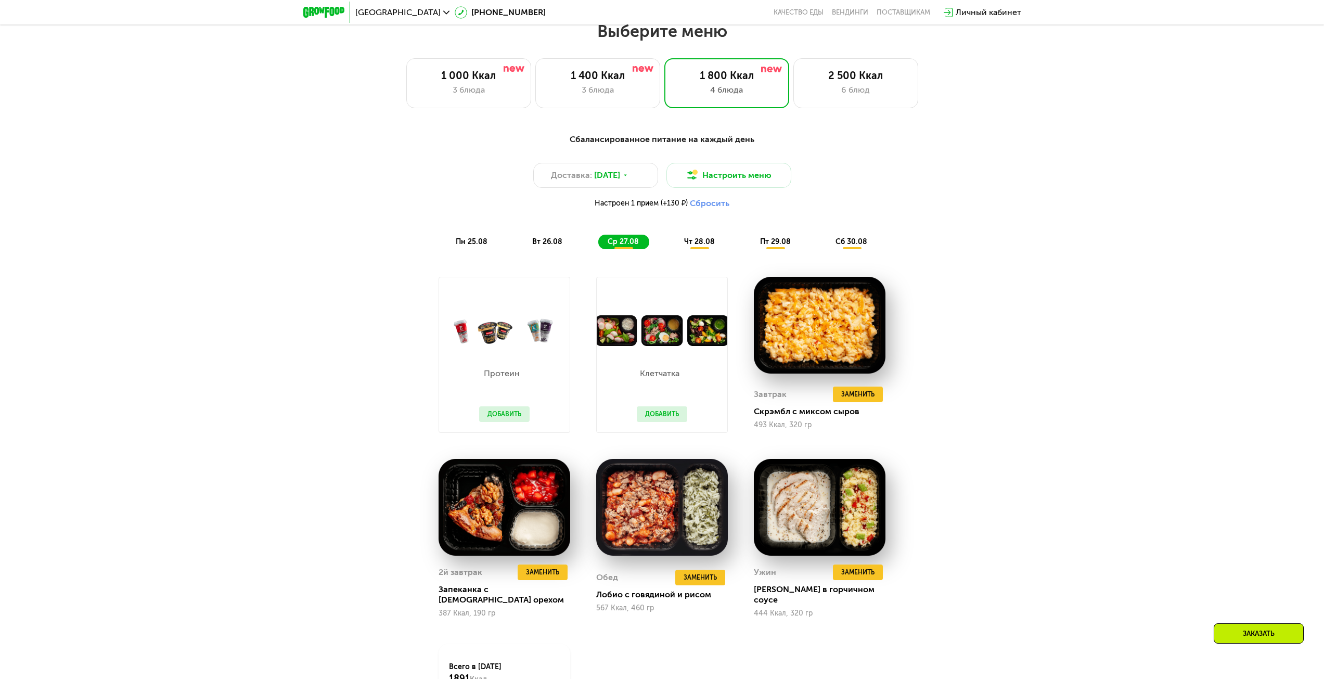
click at [517, 417] on button "Добавить" at bounding box center [504, 414] width 50 height 16
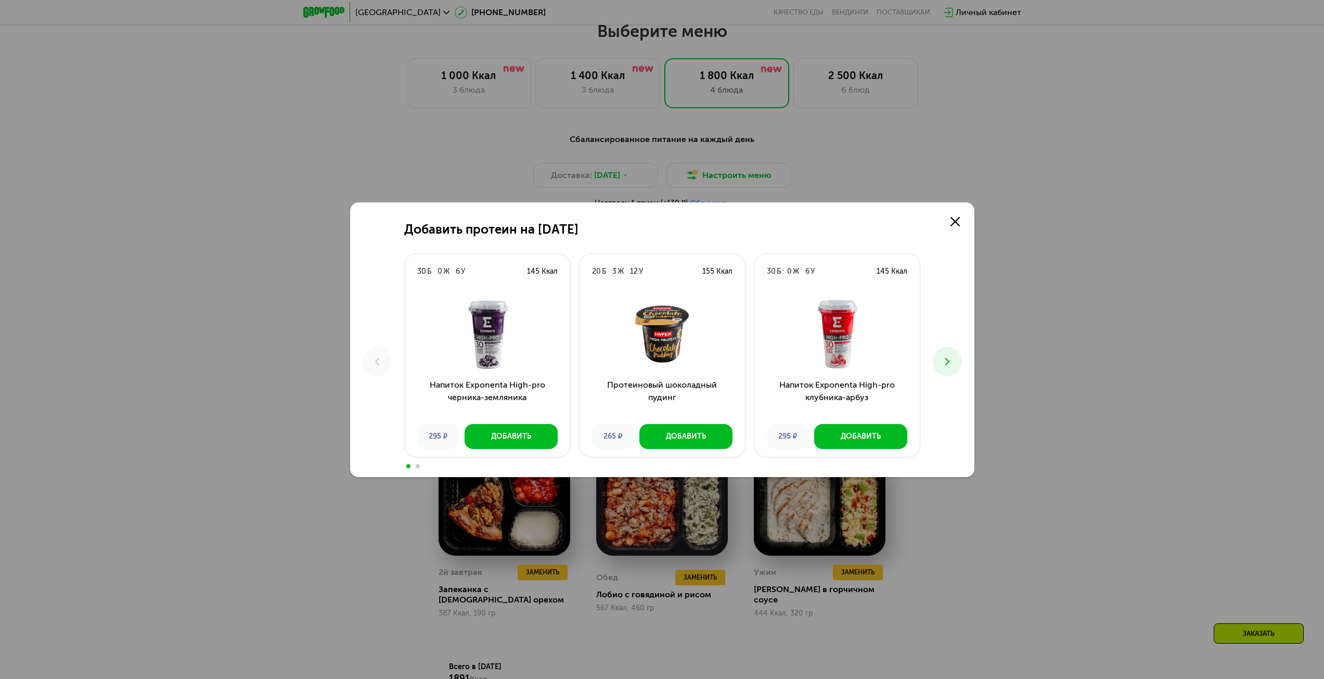
click at [957, 364] on button at bounding box center [946, 361] width 29 height 29
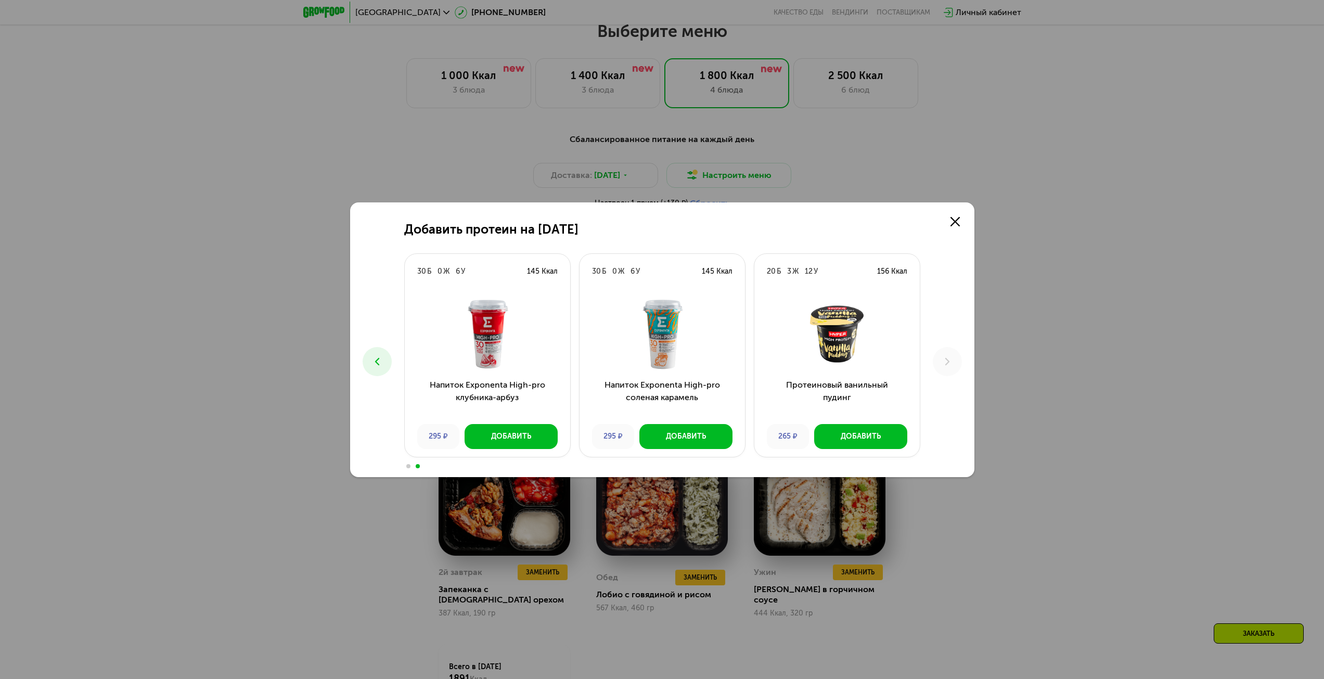
click at [1066, 373] on div "Добавить протеин на [DATE] Б 0 Ж 6 У 145 Ккал Напиток Exponenta High-pro черник…" at bounding box center [662, 339] width 1324 height 679
click at [955, 218] on icon at bounding box center [954, 221] width 9 height 9
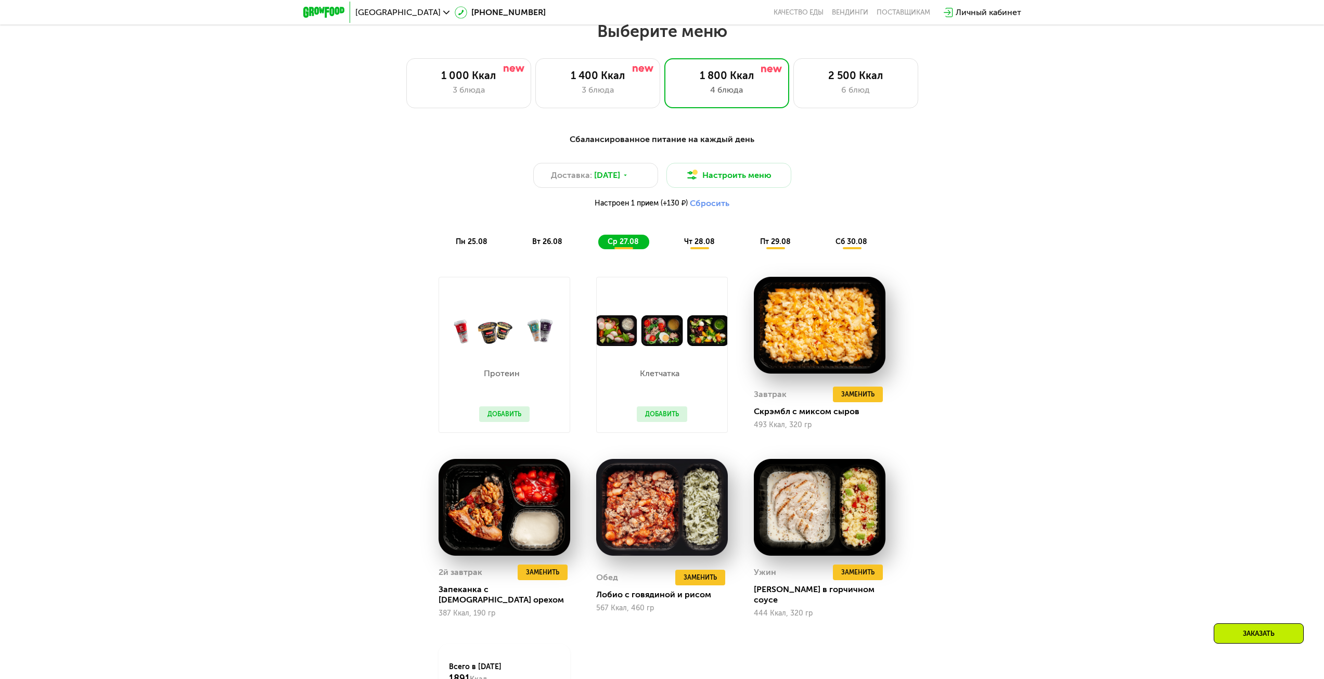
click at [674, 417] on button "Добавить" at bounding box center [662, 414] width 50 height 16
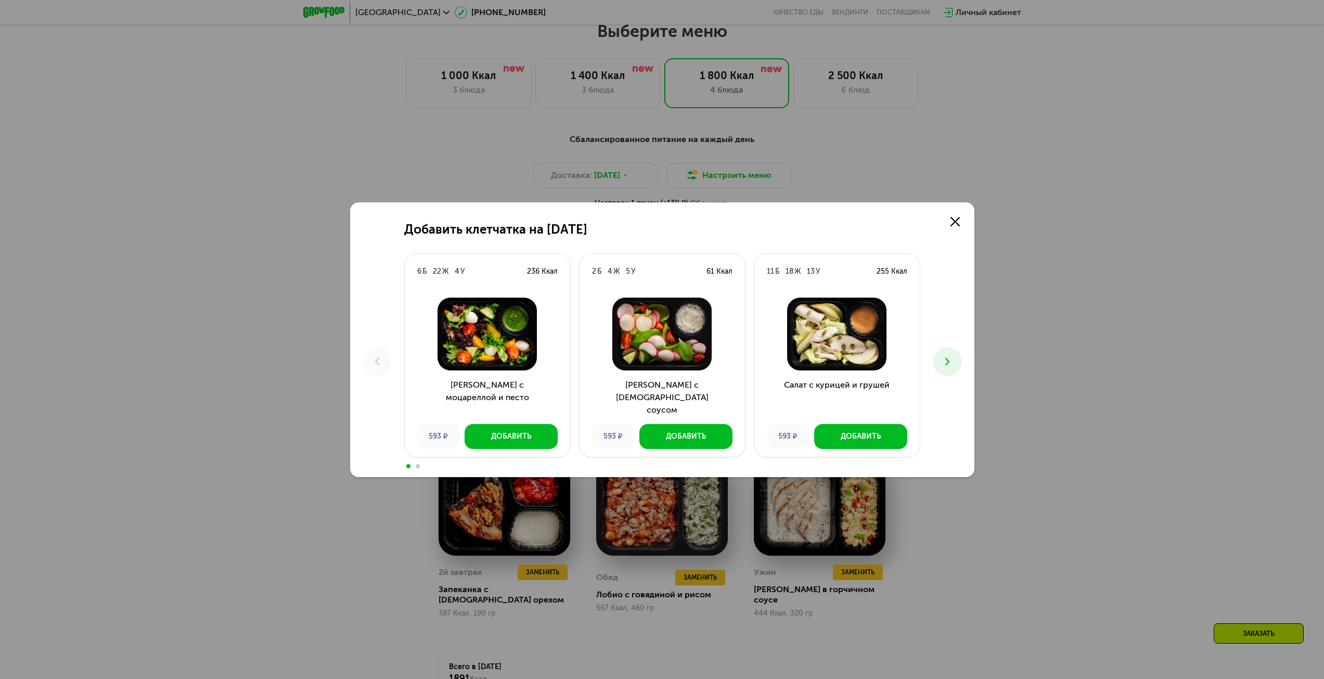
click at [952, 359] on icon at bounding box center [947, 361] width 12 height 12
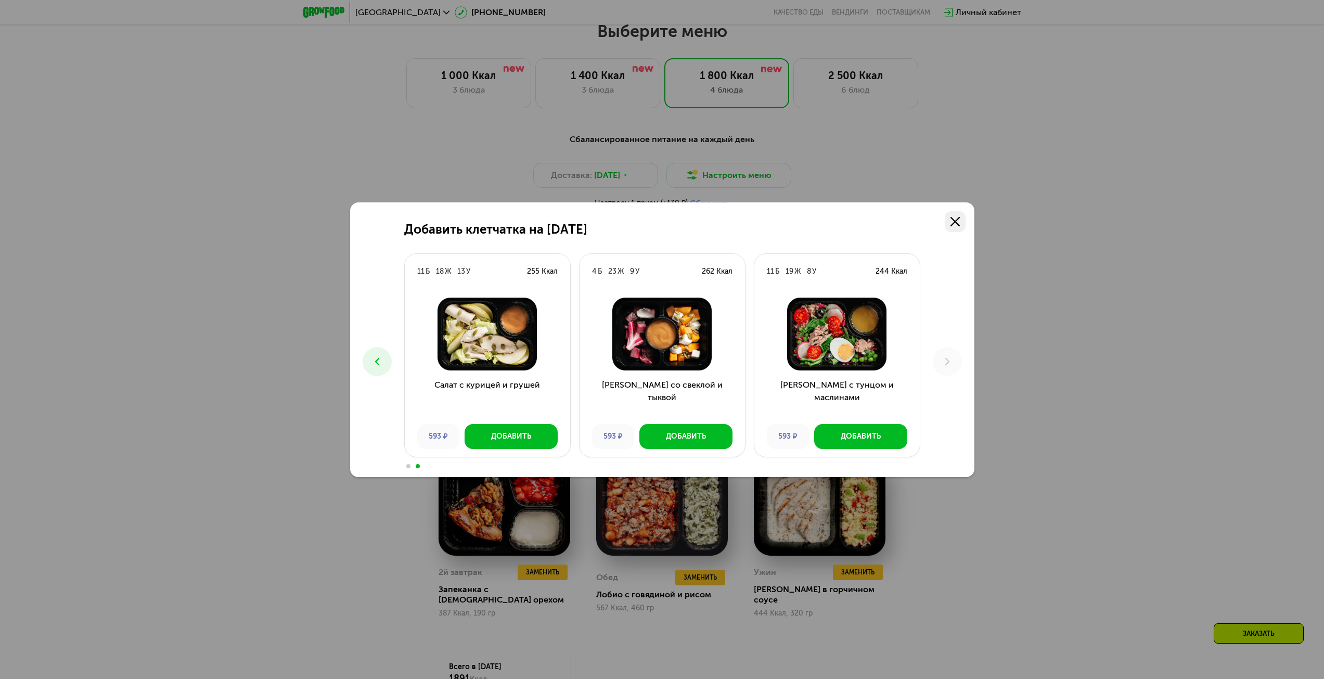
click at [951, 215] on link at bounding box center [954, 221] width 21 height 21
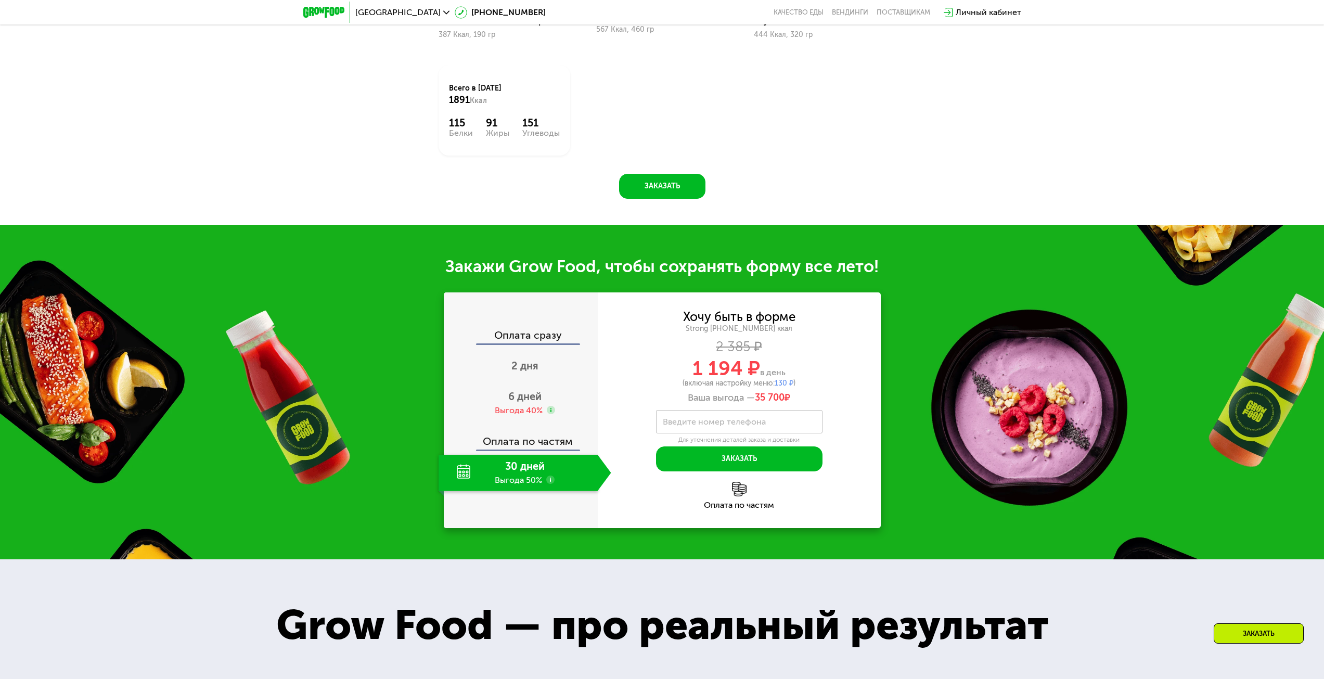
scroll to position [1291, 0]
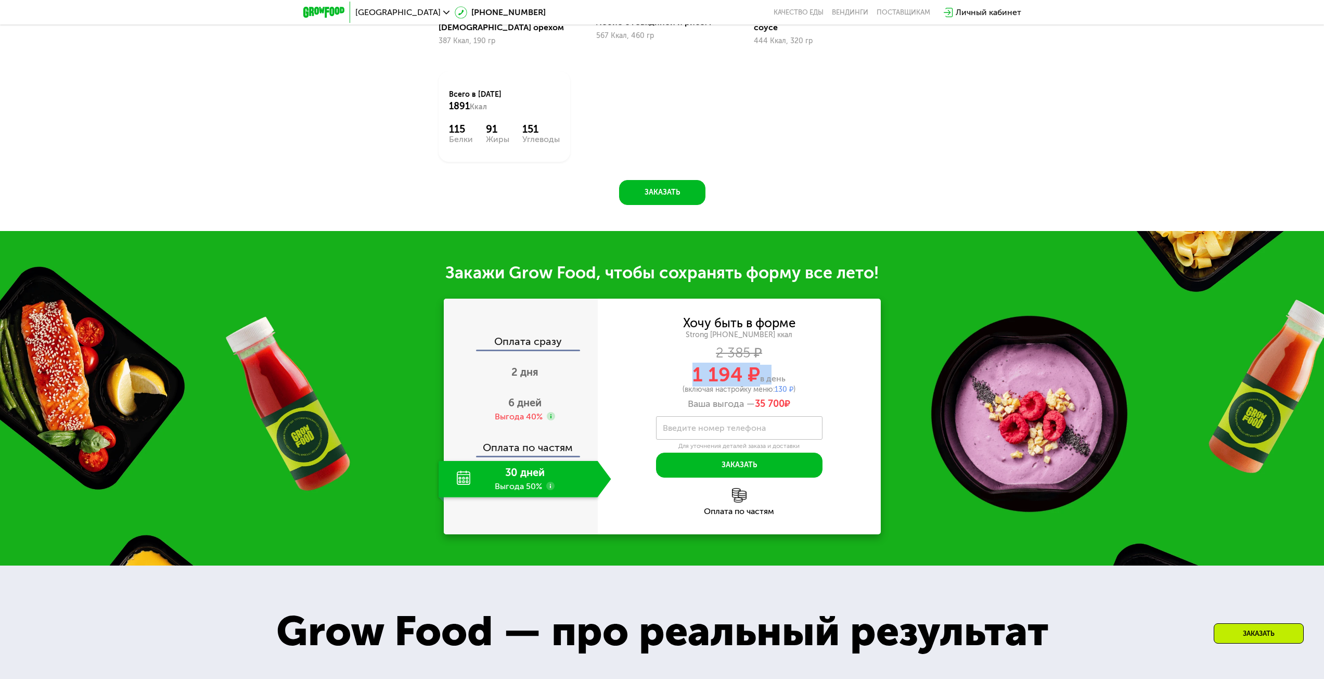
drag, startPoint x: 693, startPoint y: 364, endPoint x: 768, endPoint y: 358, distance: 74.6
click at [768, 365] on div "1 194 ₽ в день" at bounding box center [739, 375] width 283 height 20
click at [817, 365] on div "1 194 ₽ в день" at bounding box center [739, 375] width 283 height 20
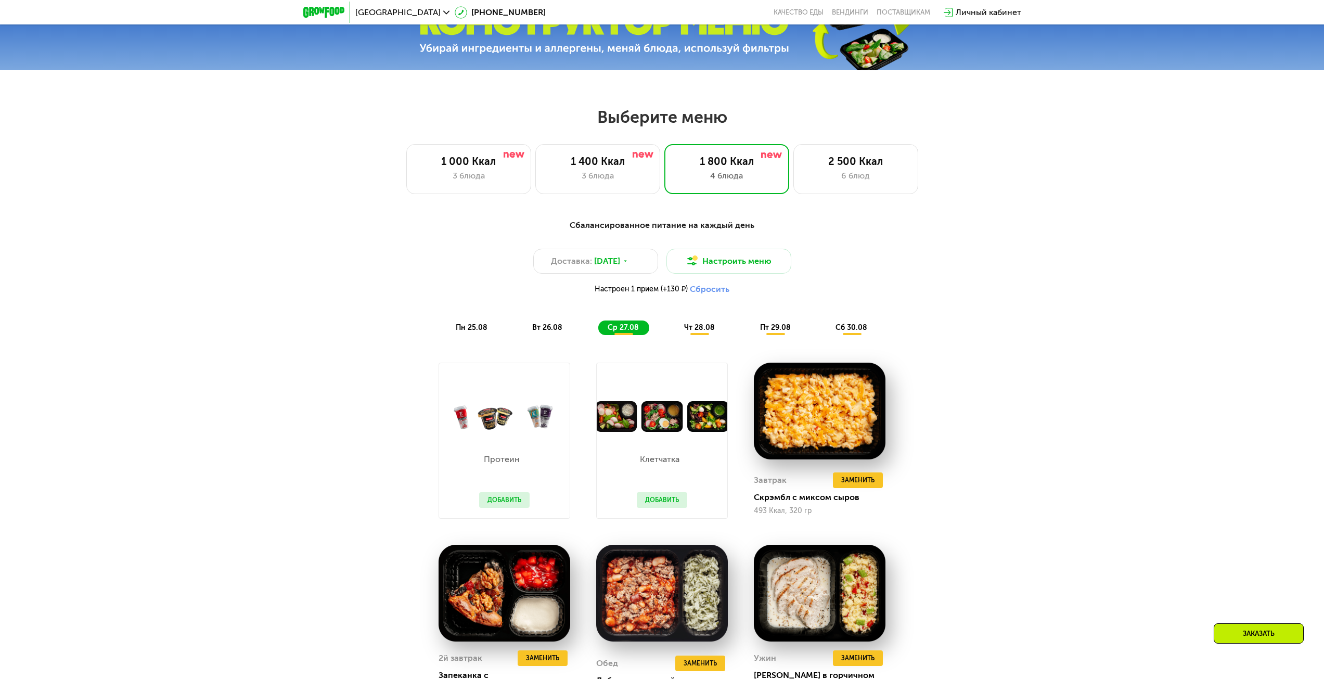
scroll to position [615, 0]
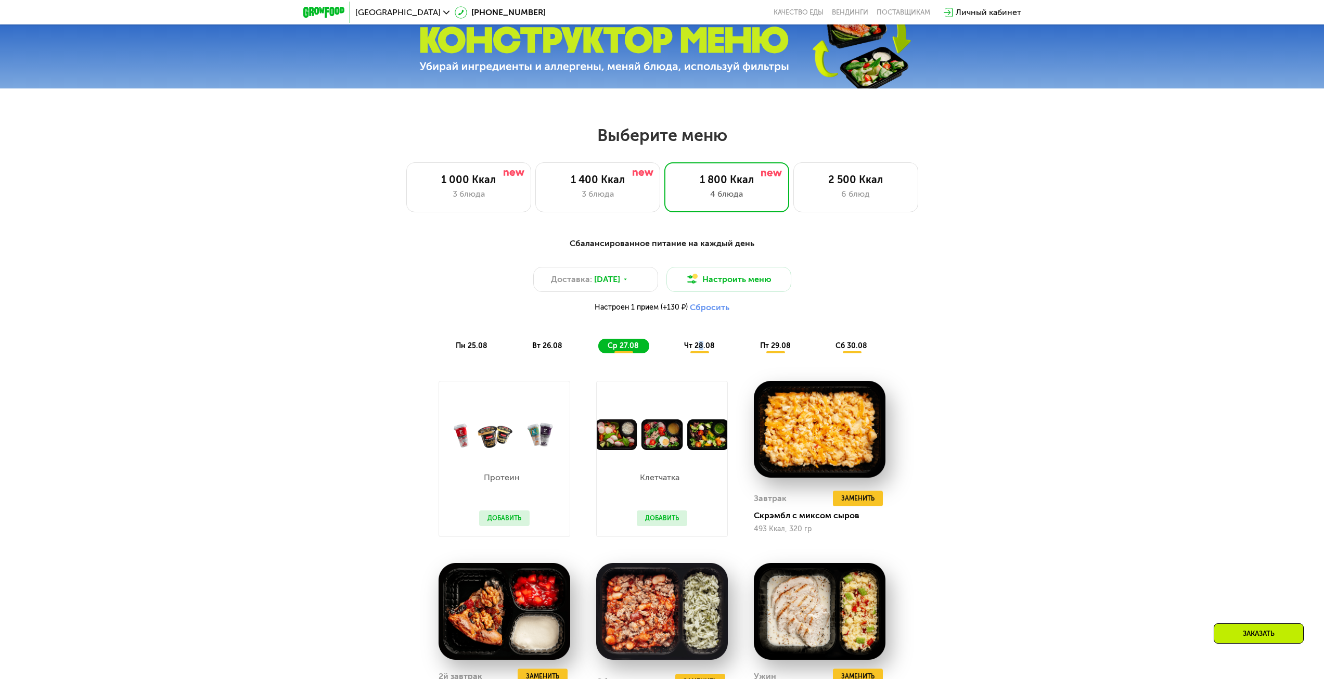
click at [702, 349] on span "чт 28.08" at bounding box center [699, 345] width 31 height 9
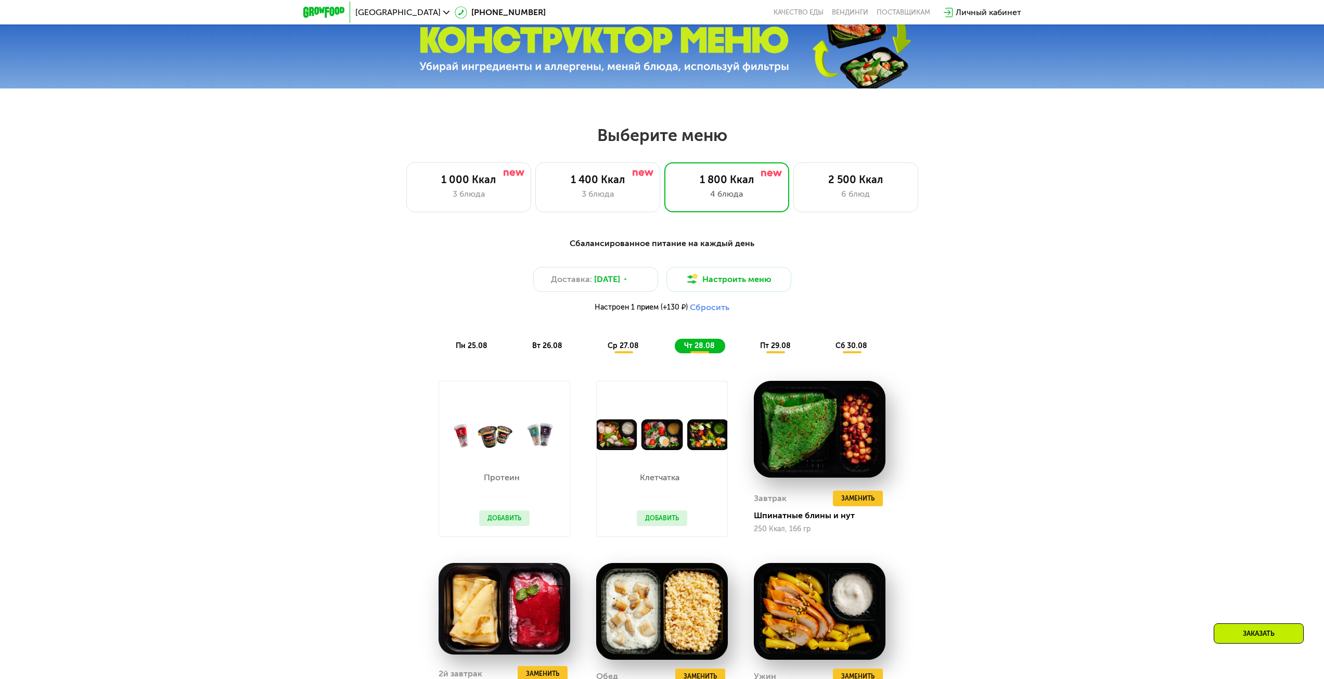
click at [826, 348] on div "пт 29.08" at bounding box center [851, 346] width 51 height 15
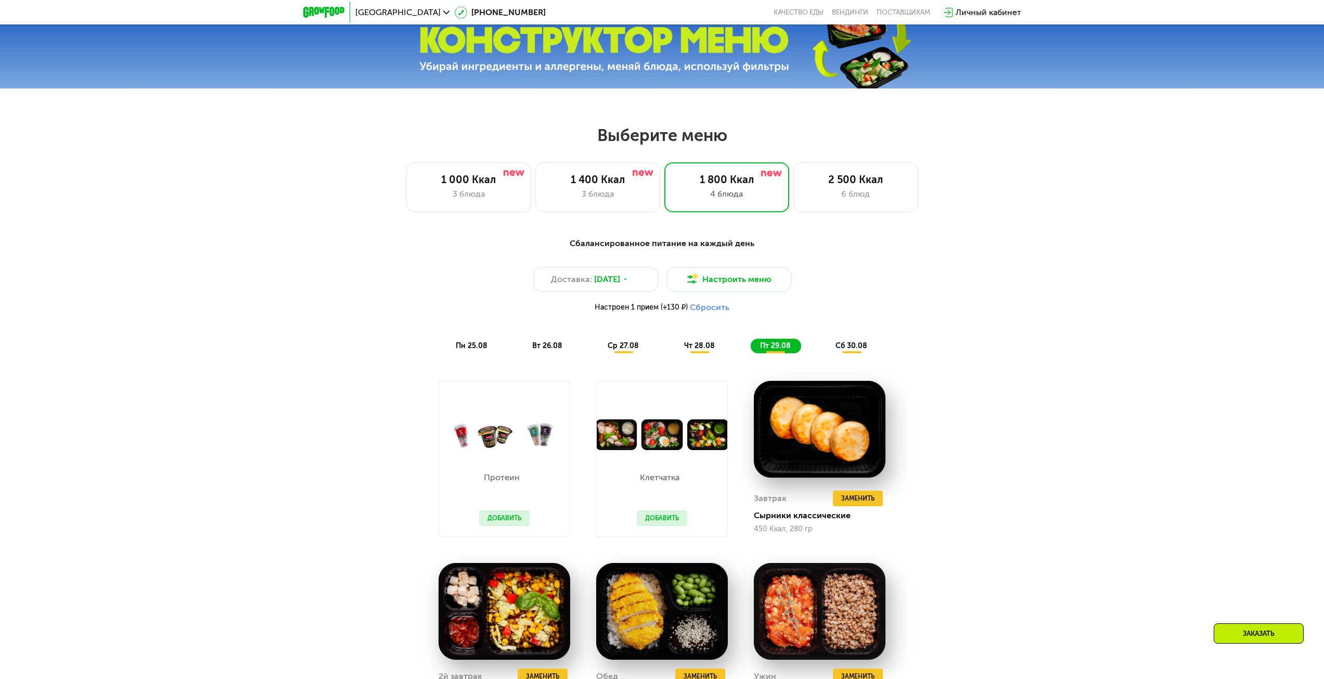
click at [831, 351] on div "сб 30.08" at bounding box center [851, 346] width 51 height 15
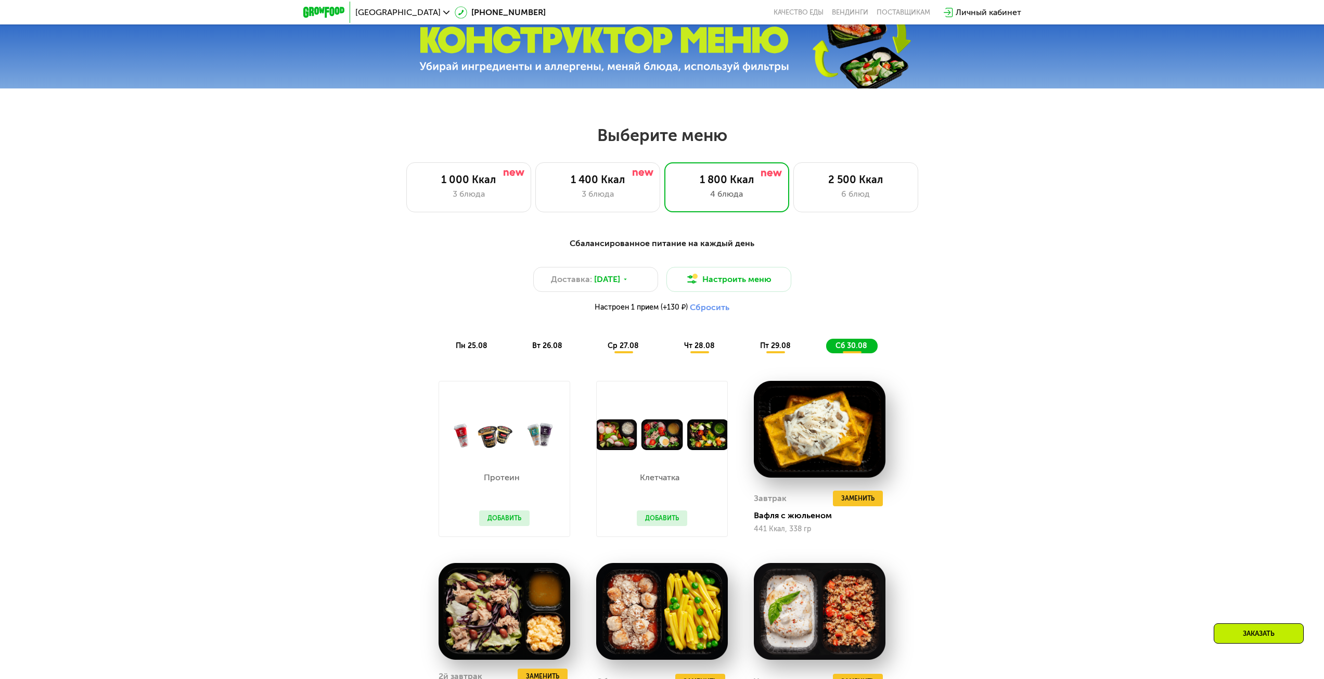
click at [768, 350] on span "пт 29.08" at bounding box center [775, 345] width 31 height 9
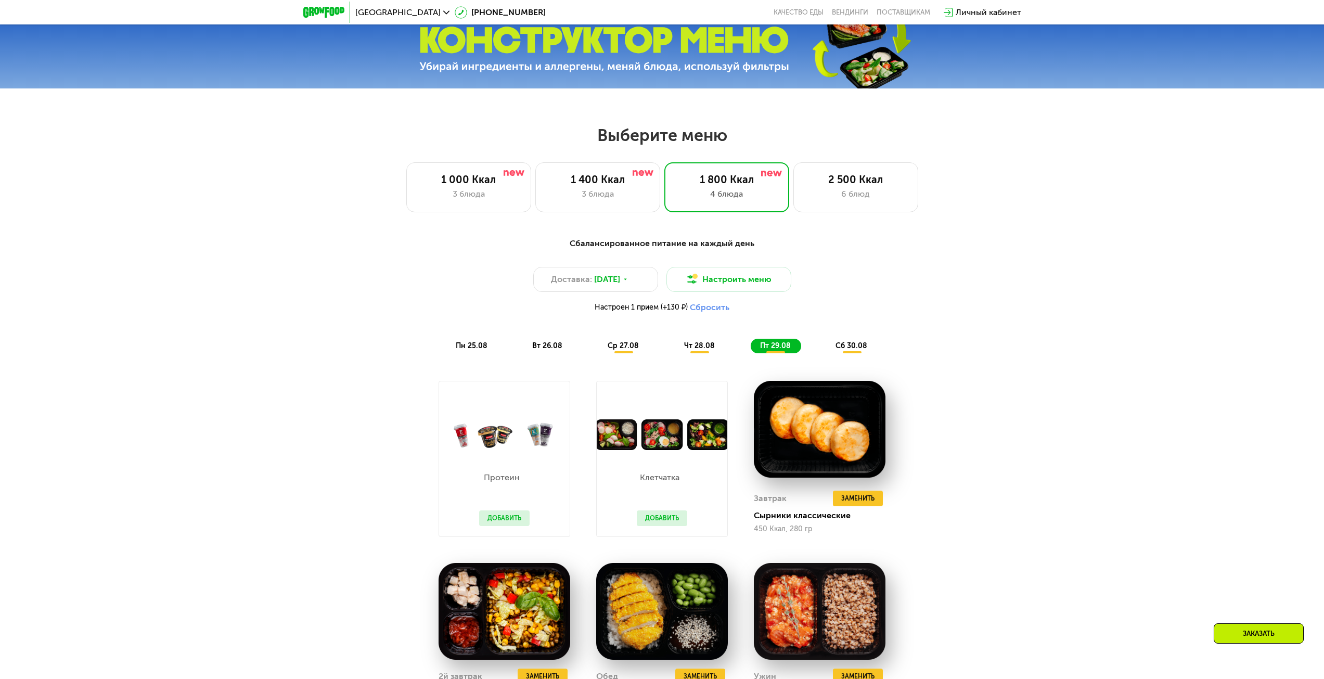
click at [598, 349] on div "вт 26.08" at bounding box center [623, 346] width 51 height 15
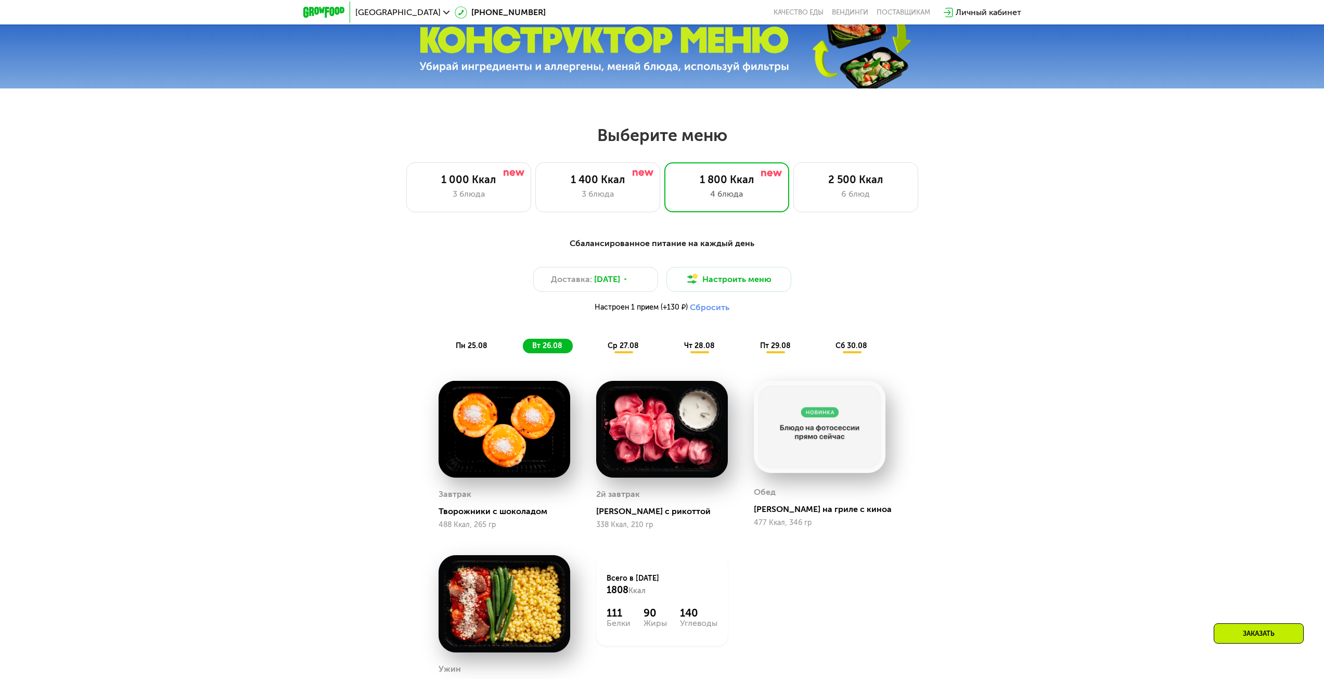
click at [483, 350] on span "пн 25.08" at bounding box center [472, 345] width 32 height 9
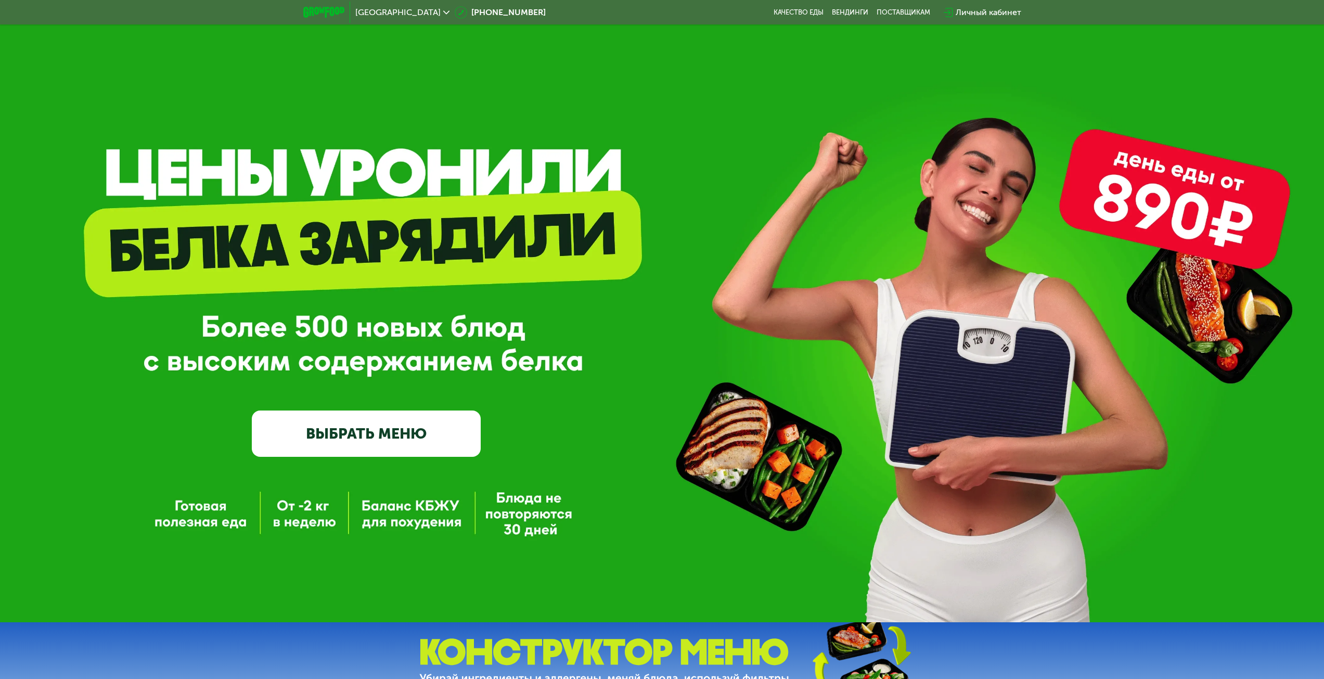
scroll to position [0, 0]
